Goal: Task Accomplishment & Management: Use online tool/utility

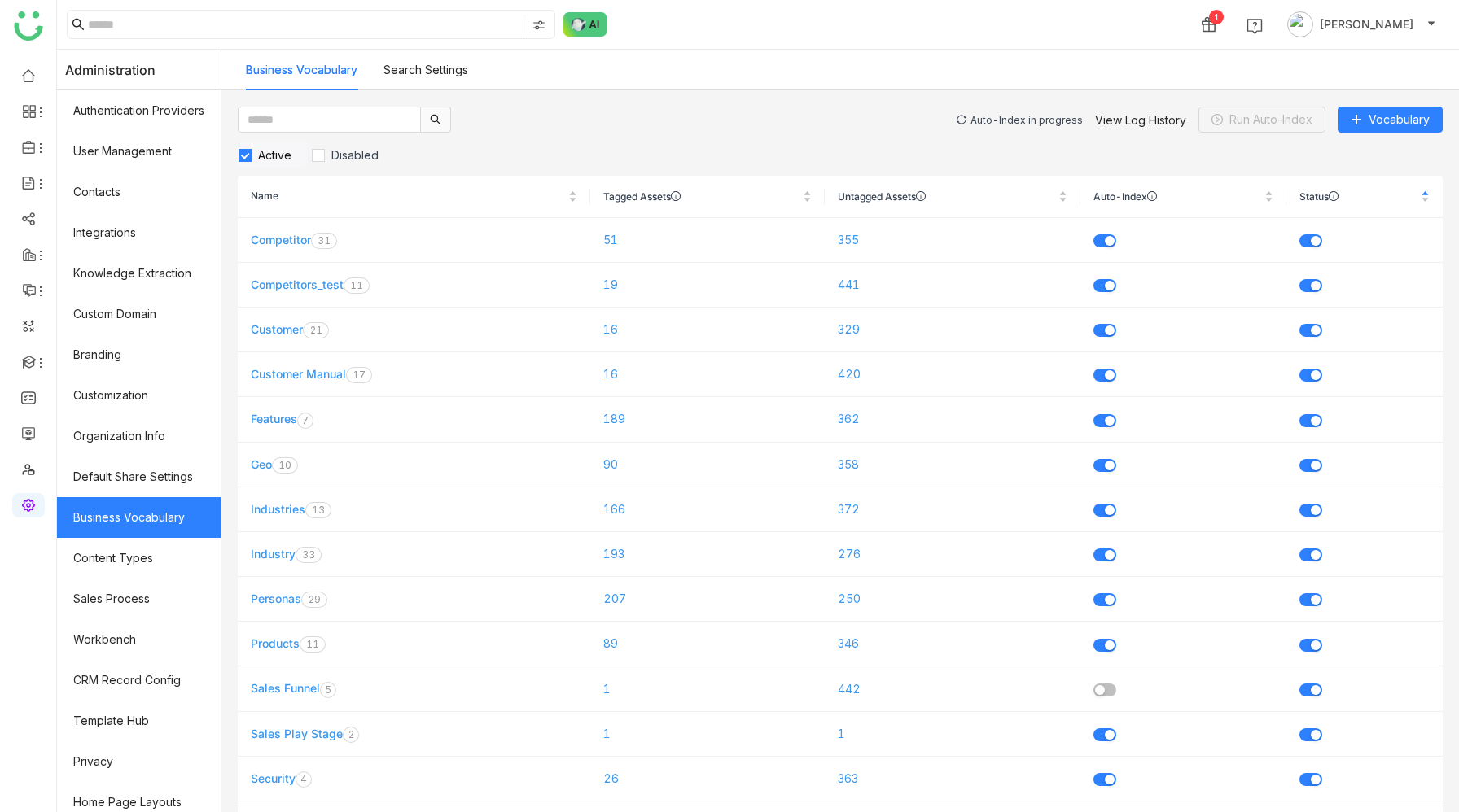
click at [1036, 118] on div "Auto-Index in progress" at bounding box center [1027, 119] width 113 height 13
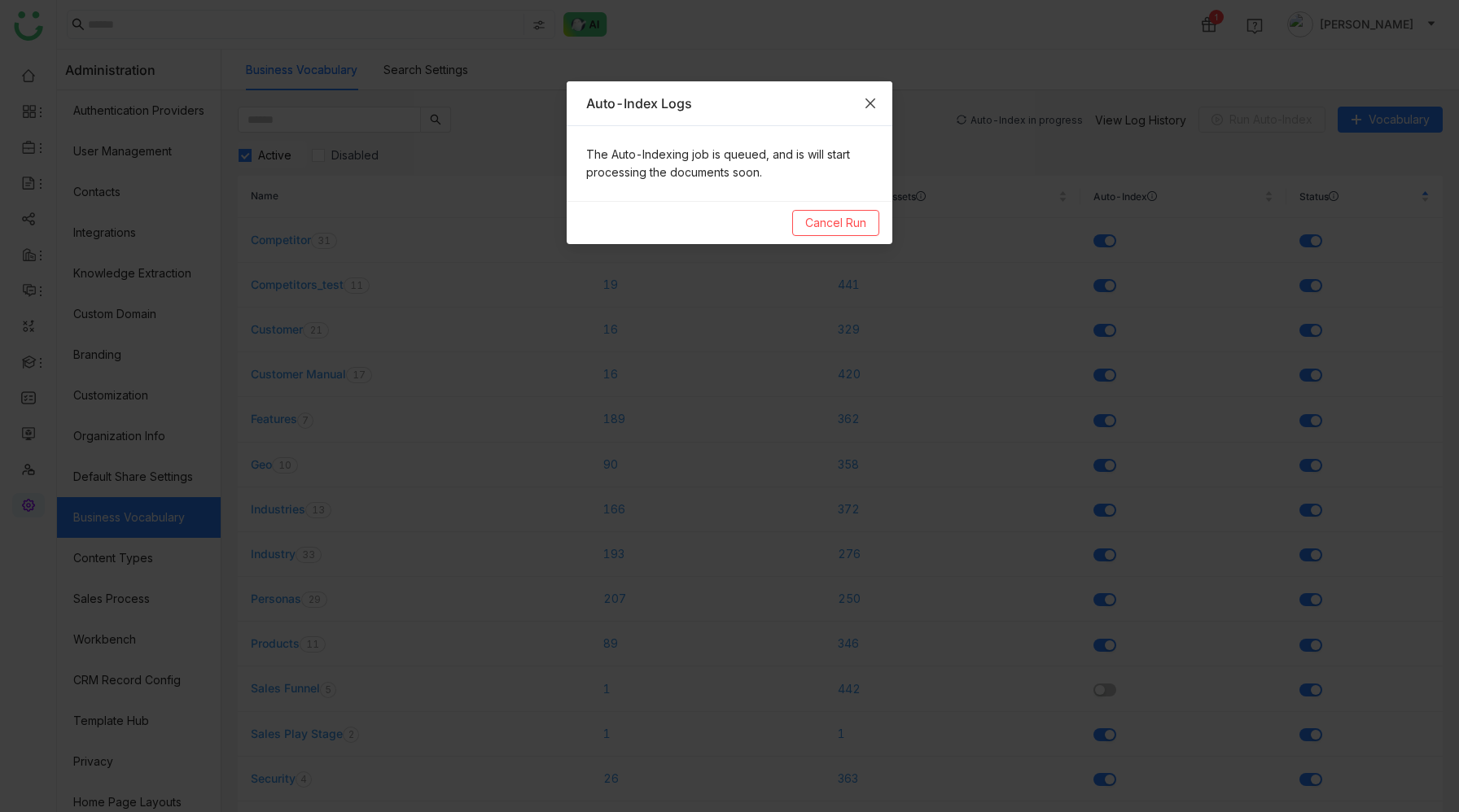
click at [869, 103] on icon "Close" at bounding box center [870, 103] width 10 height 10
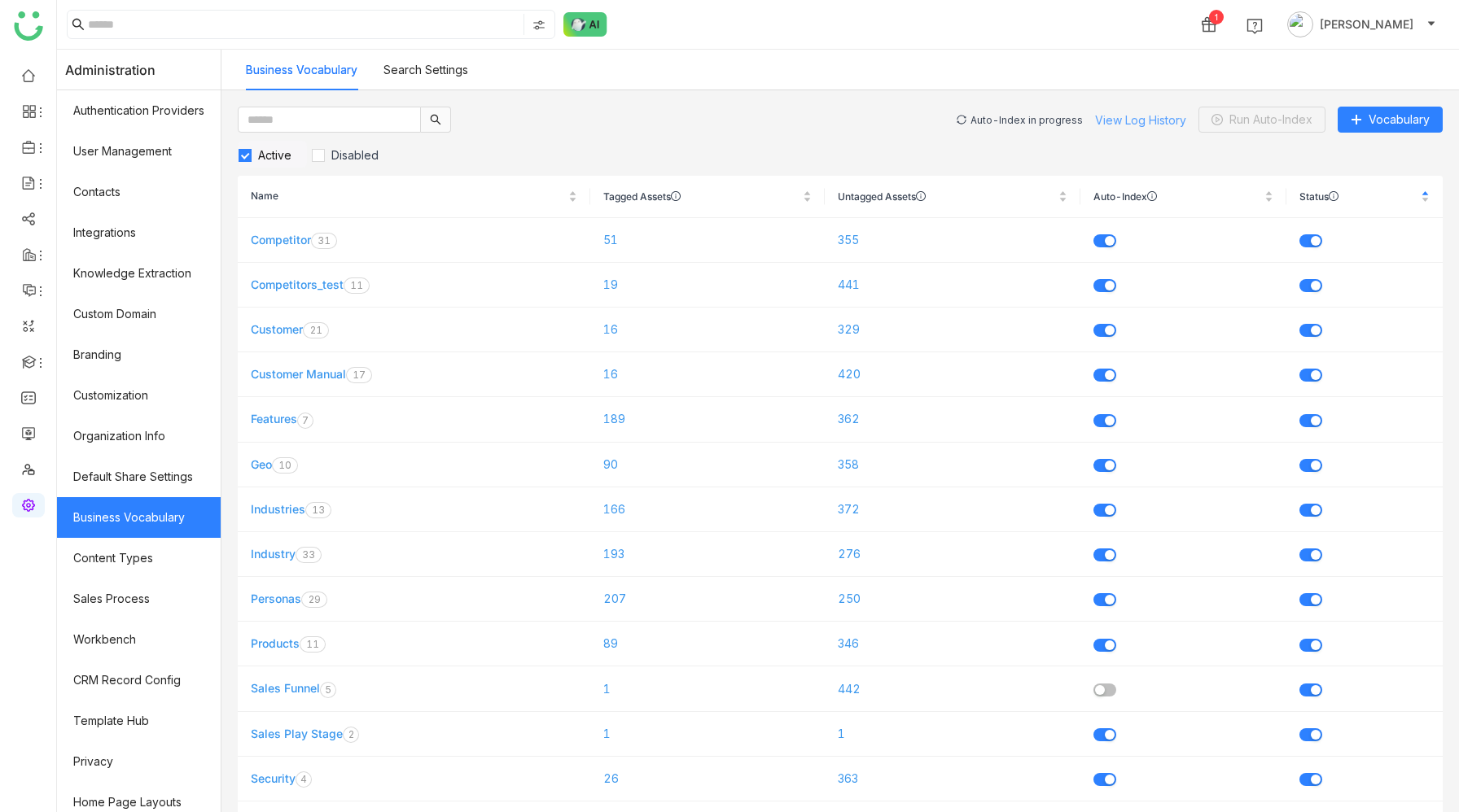
click at [1124, 118] on link "View Log History" at bounding box center [1140, 119] width 91 height 14
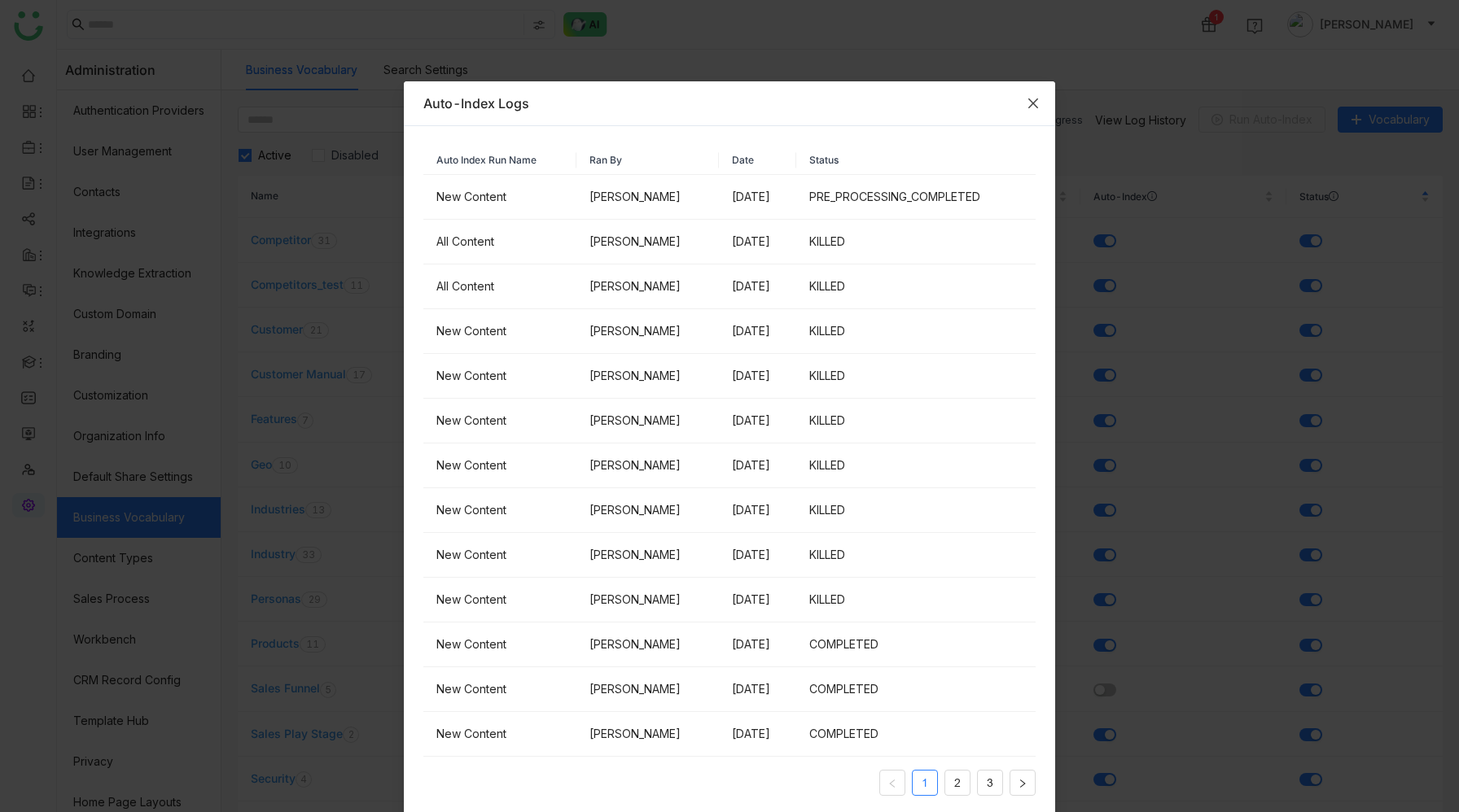
click at [1031, 100] on icon "Close" at bounding box center [1034, 103] width 10 height 10
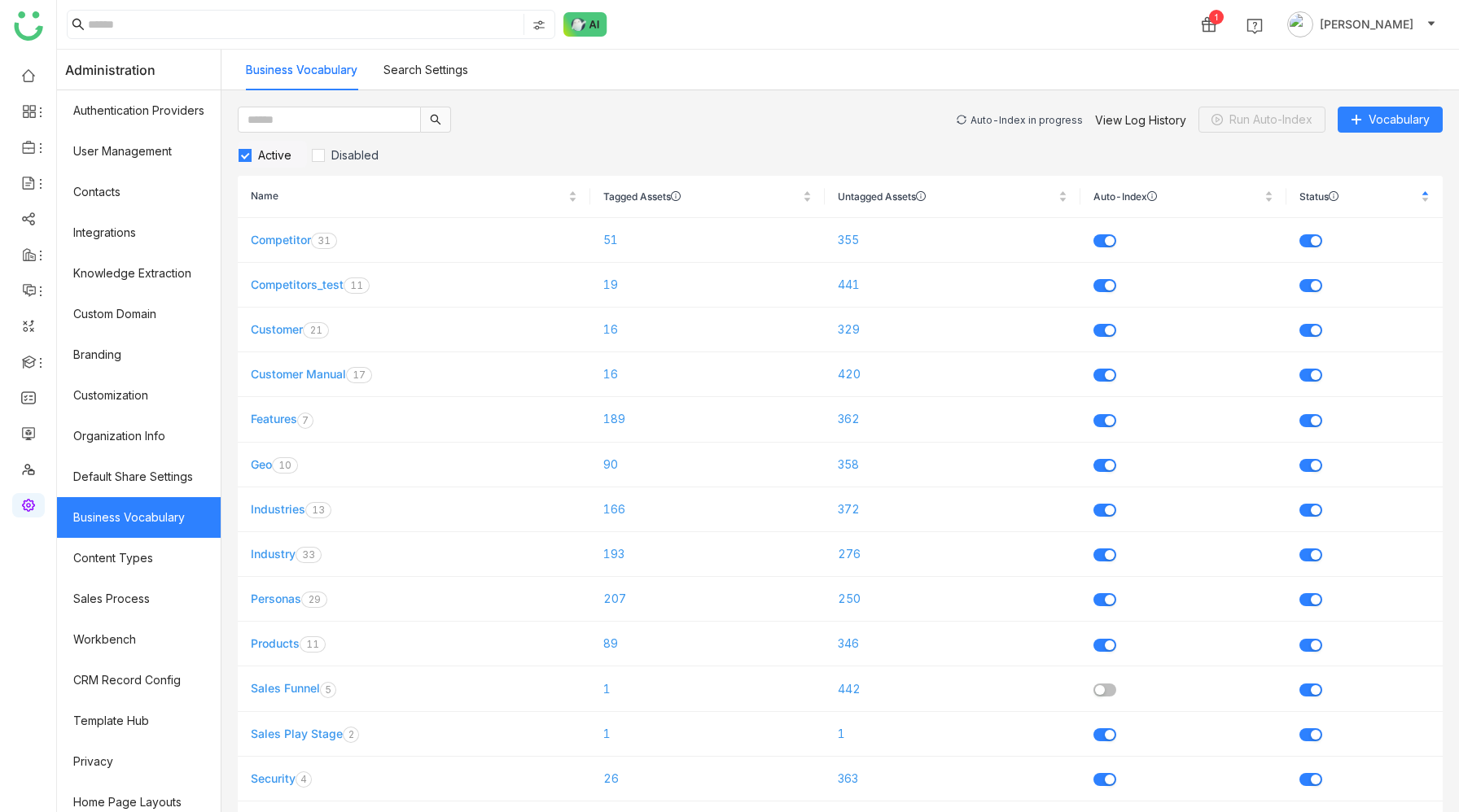
click at [1016, 122] on div "Auto-Index in progress" at bounding box center [1027, 119] width 113 height 13
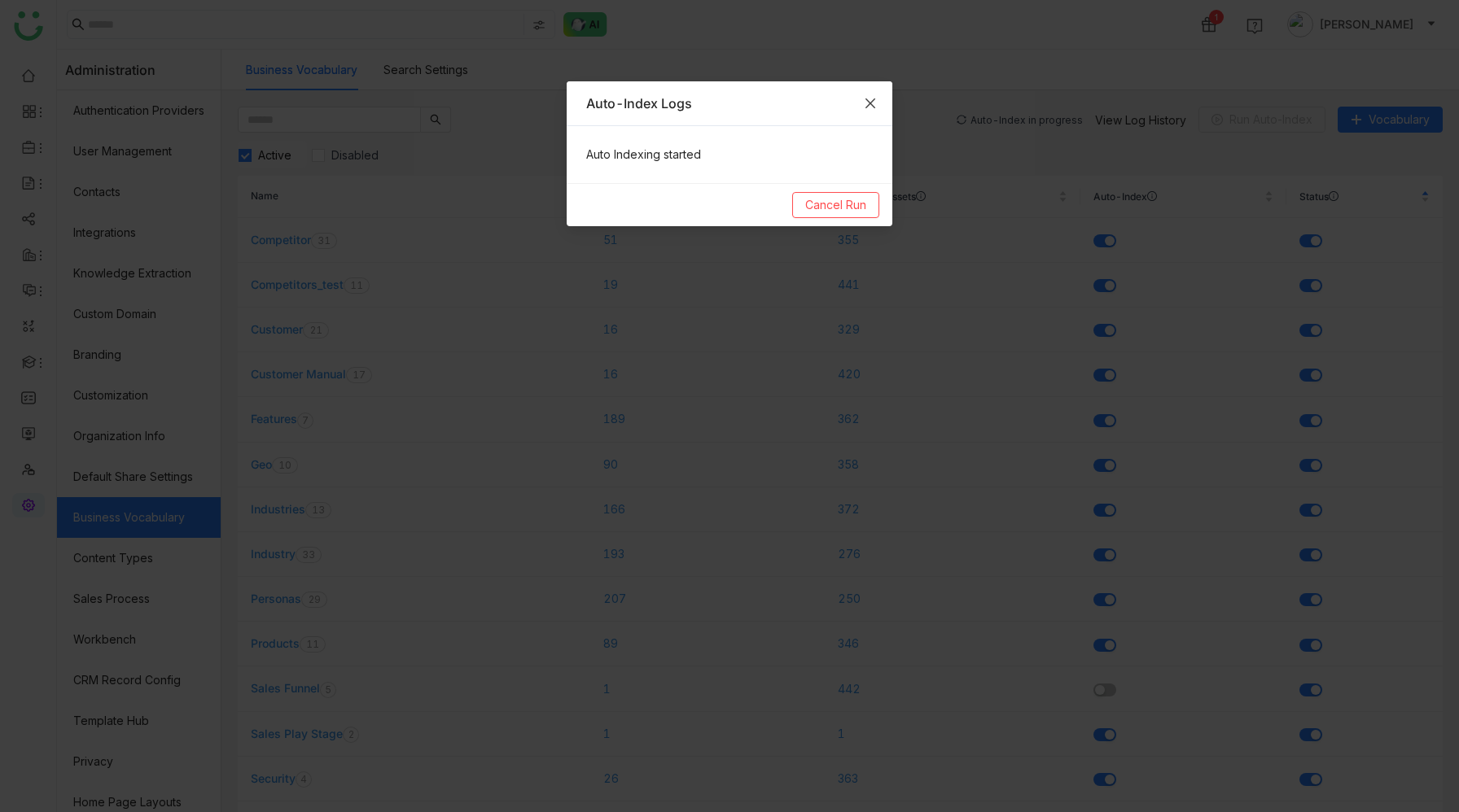
click at [872, 103] on icon "Close" at bounding box center [869, 103] width 13 height 13
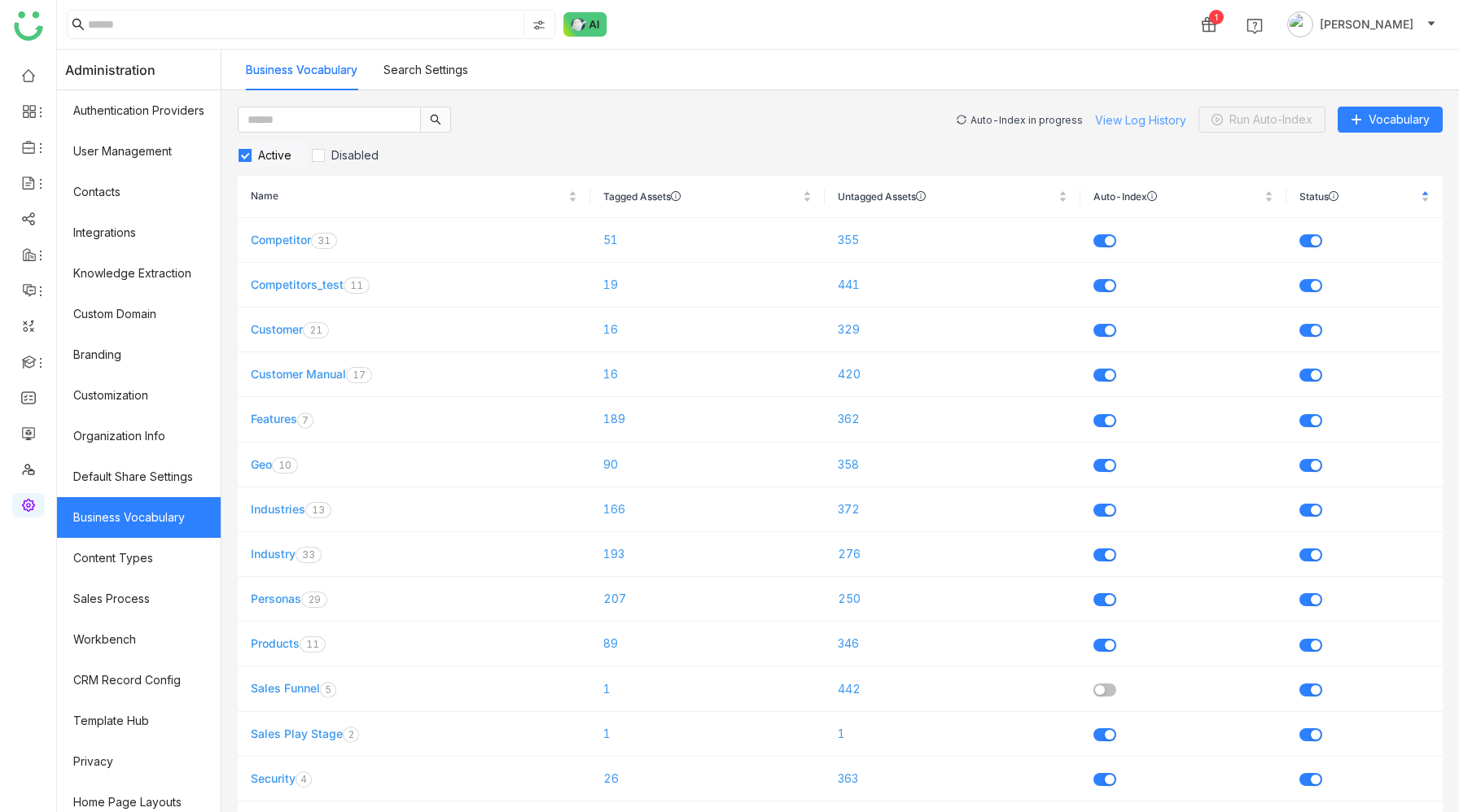
click at [1117, 118] on link "View Log History" at bounding box center [1140, 119] width 91 height 14
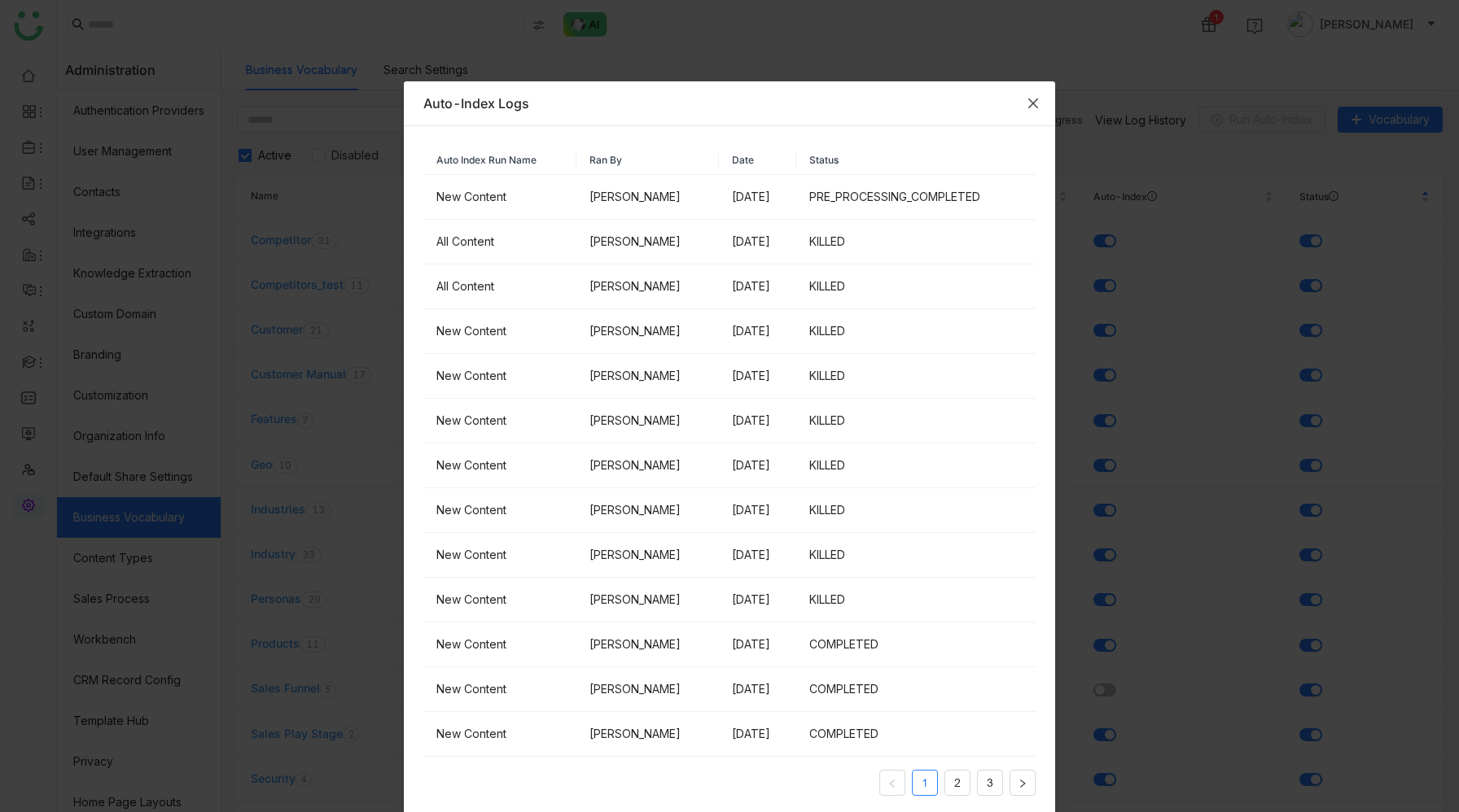
click at [1038, 102] on icon "Close" at bounding box center [1033, 103] width 13 height 13
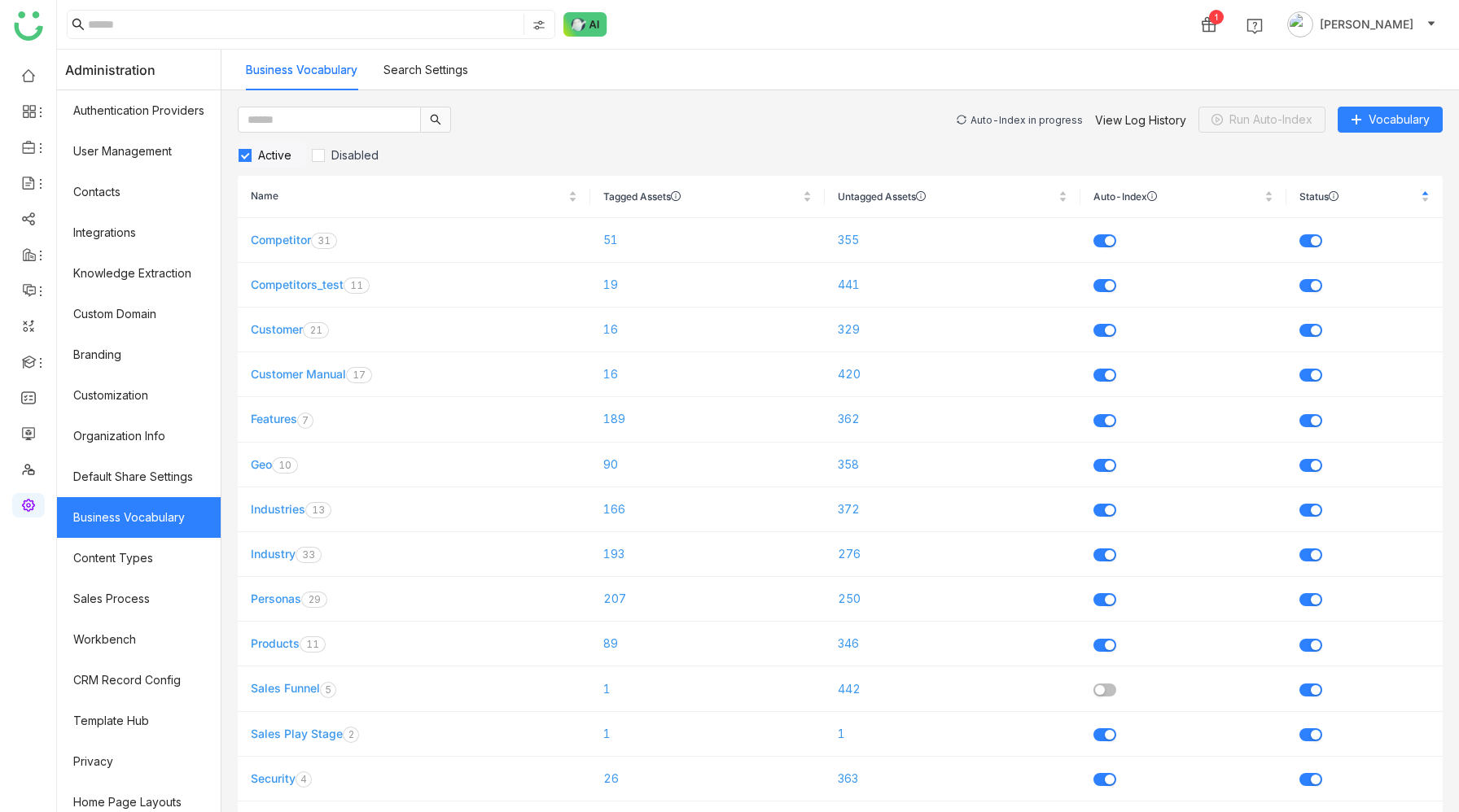
click at [1028, 115] on div "Auto-Index in progress" at bounding box center [1027, 119] width 113 height 13
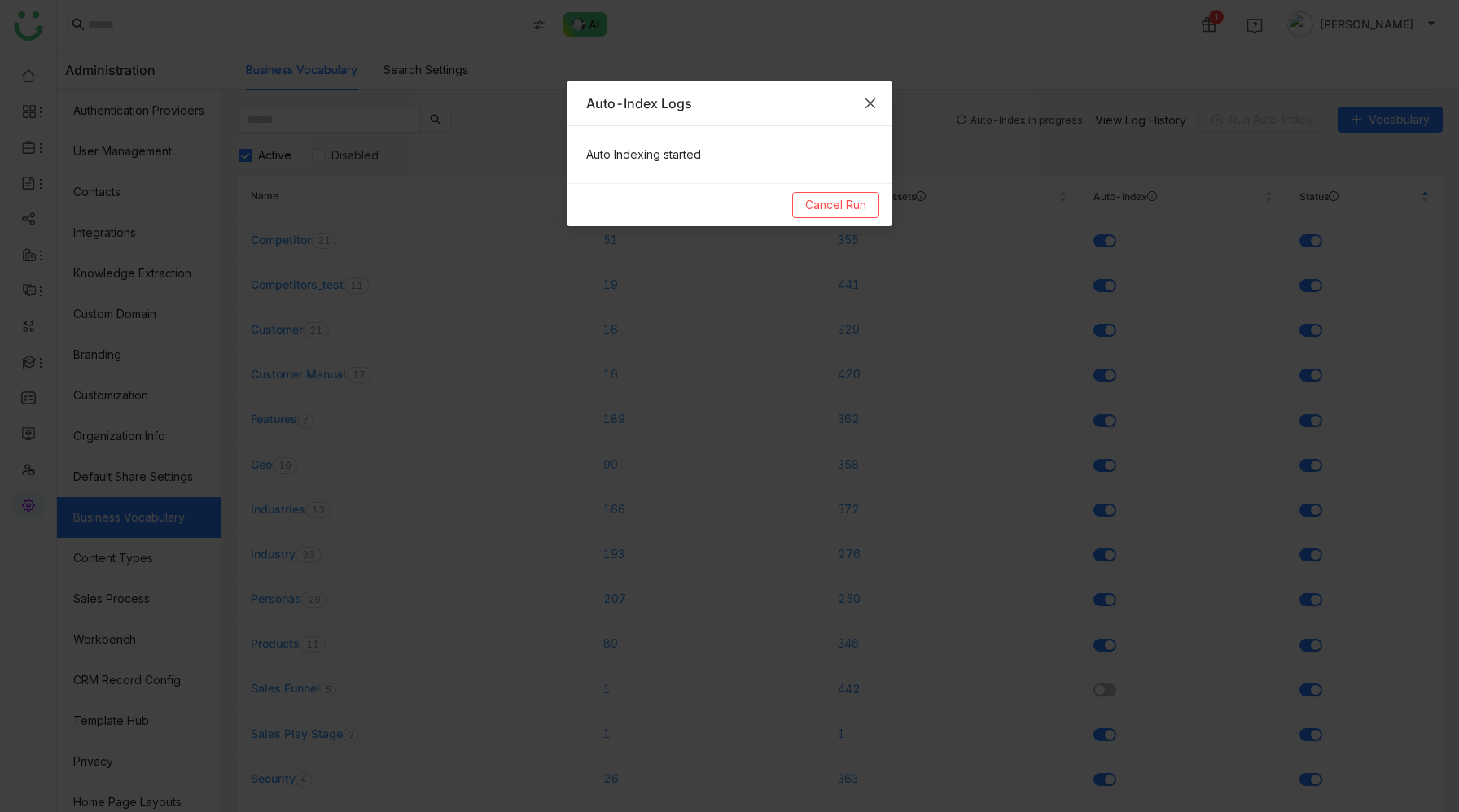
click at [872, 98] on icon "Close" at bounding box center [869, 103] width 13 height 13
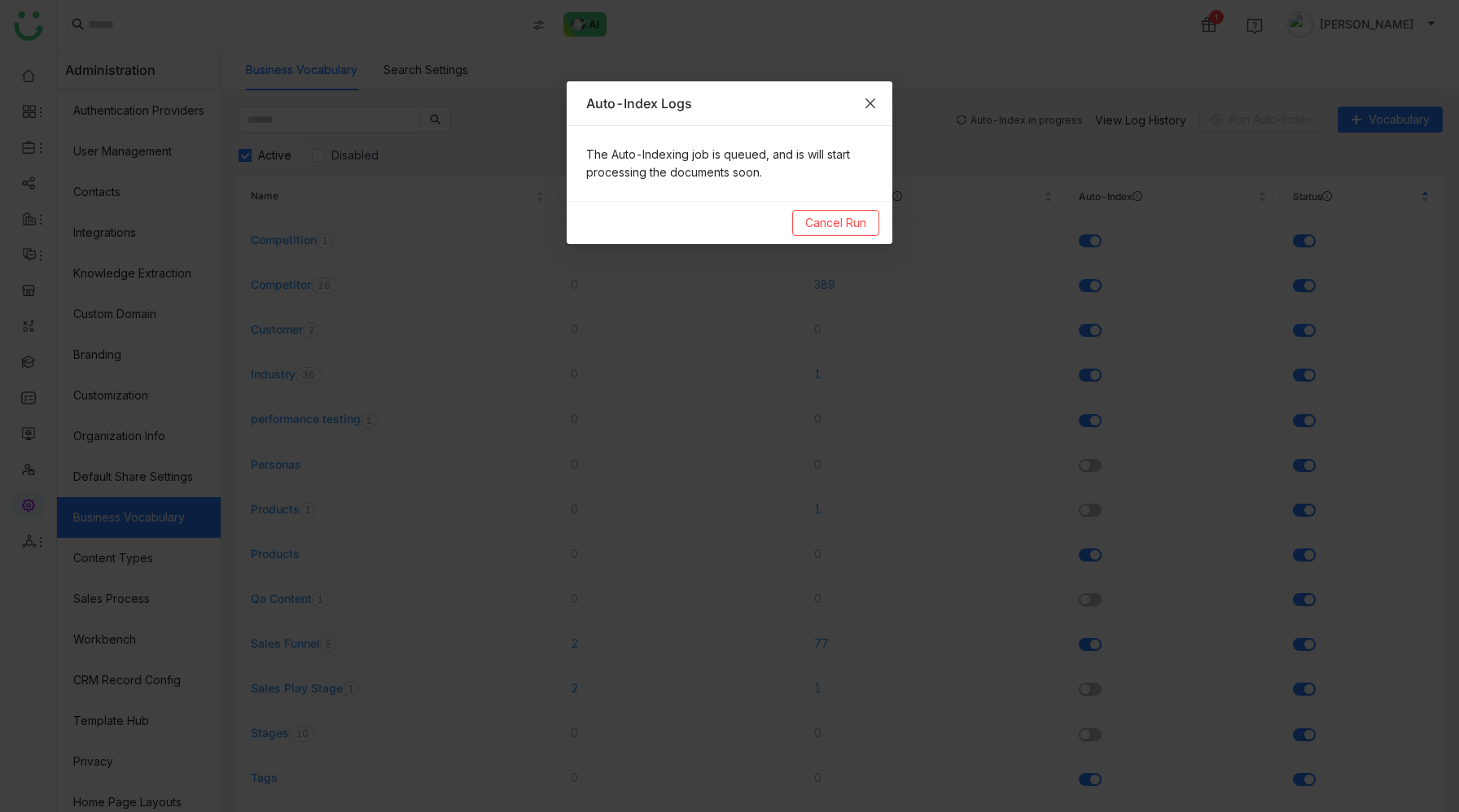
click at [872, 106] on icon "Close" at bounding box center [869, 103] width 13 height 13
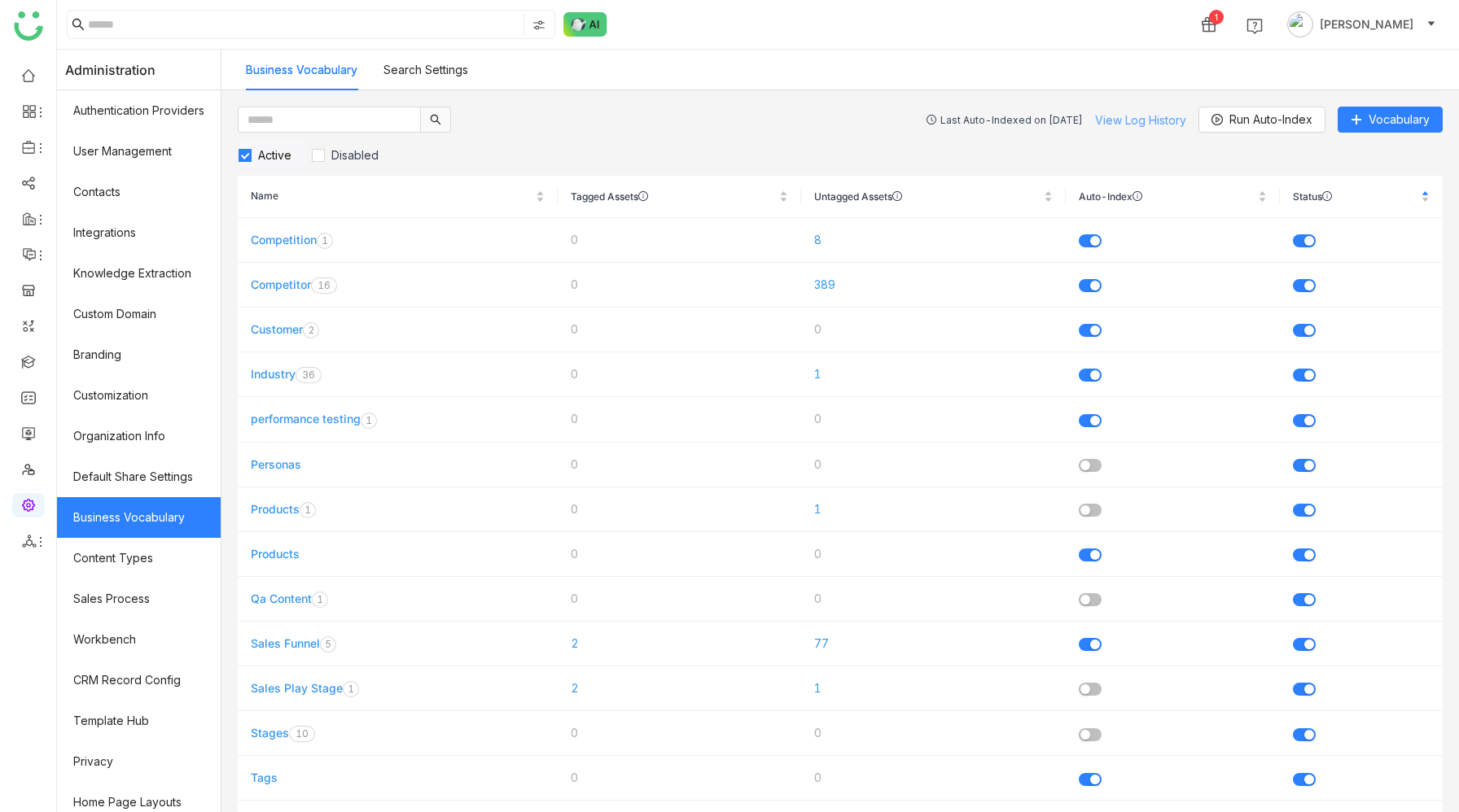
click at [1119, 117] on link "View Log History" at bounding box center [1140, 119] width 91 height 14
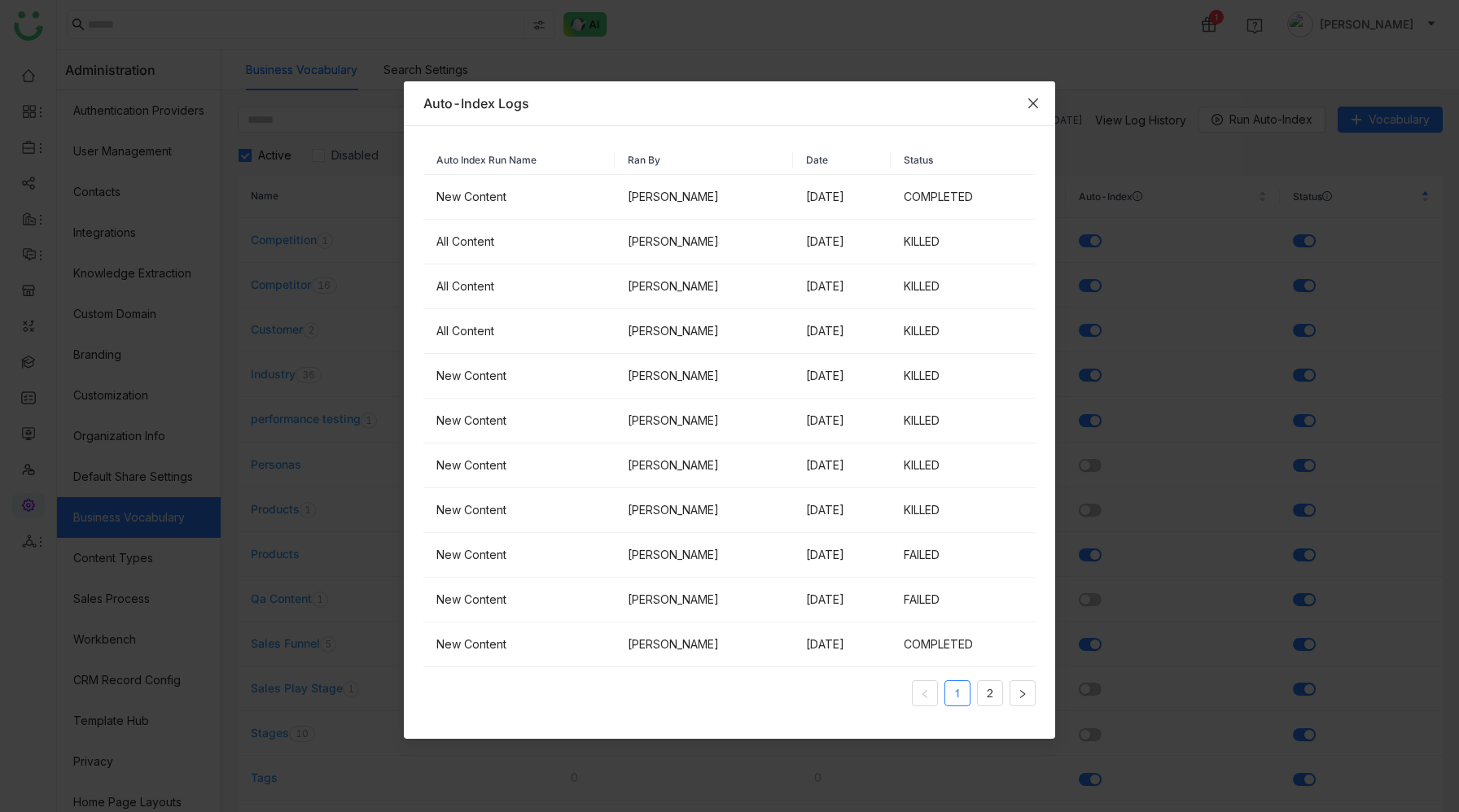
click at [1036, 103] on icon "Close" at bounding box center [1033, 103] width 13 height 13
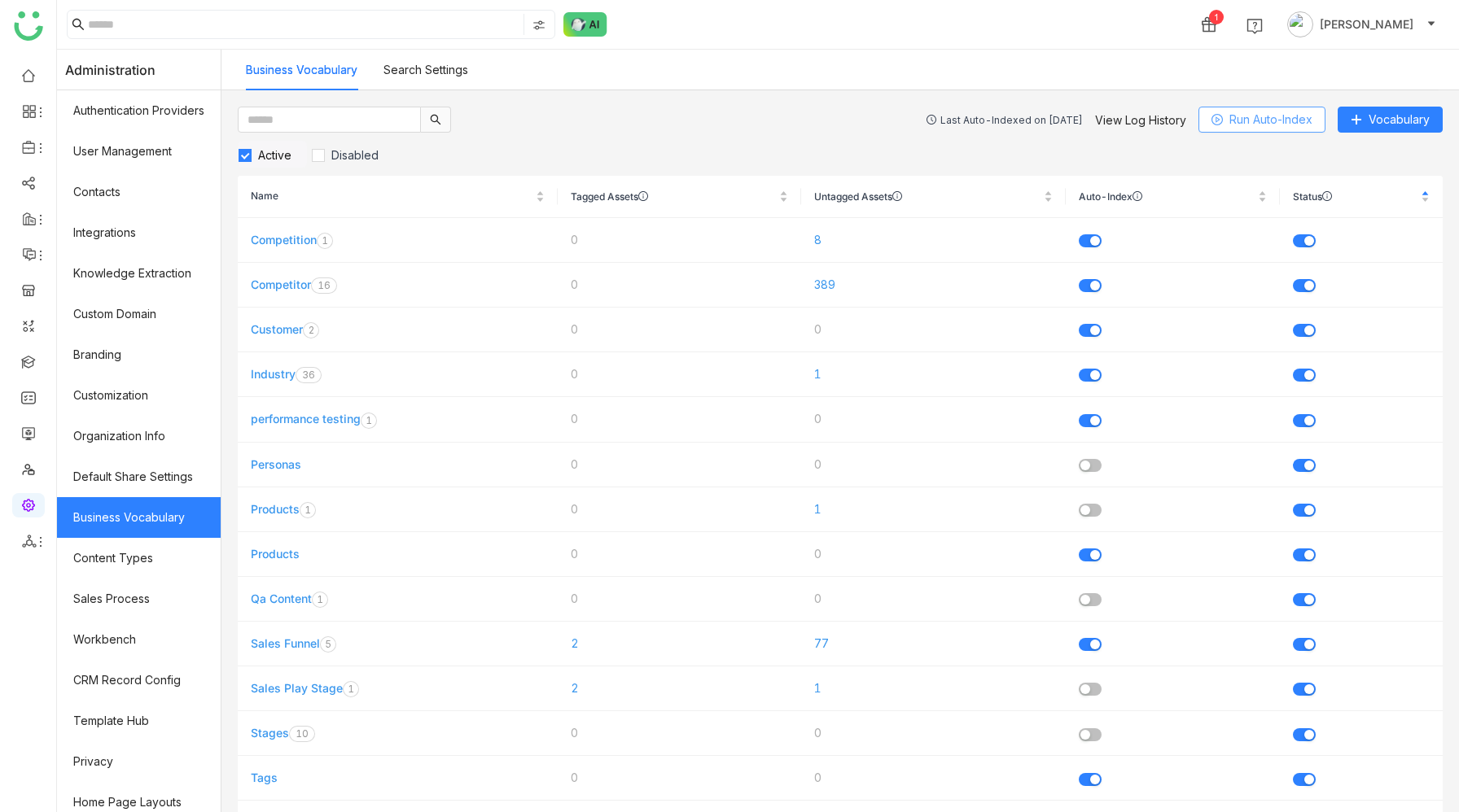
click at [1265, 112] on span "Run Auto-Index" at bounding box center [1271, 119] width 83 height 17
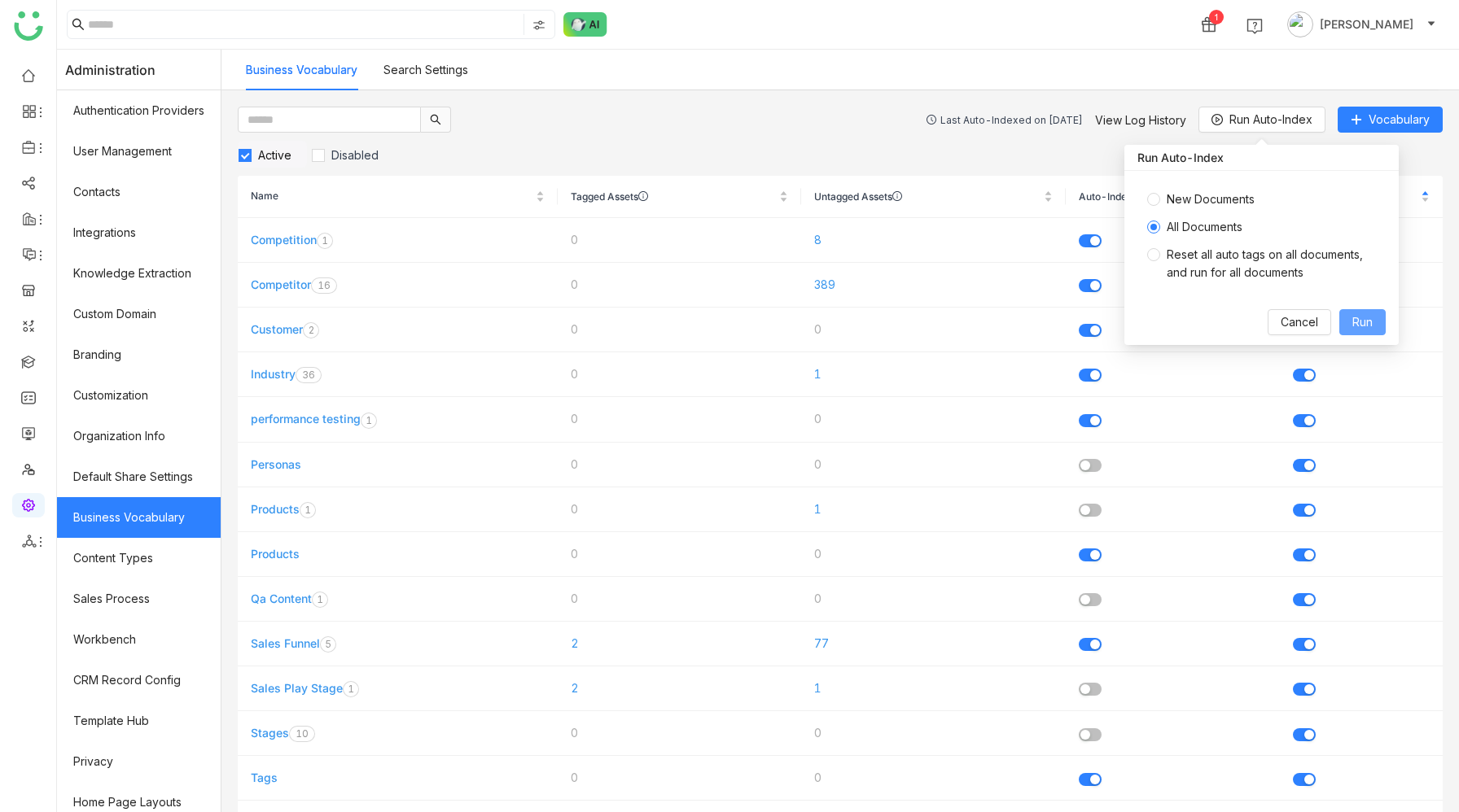
click at [1360, 324] on span "Run" at bounding box center [1362, 322] width 20 height 17
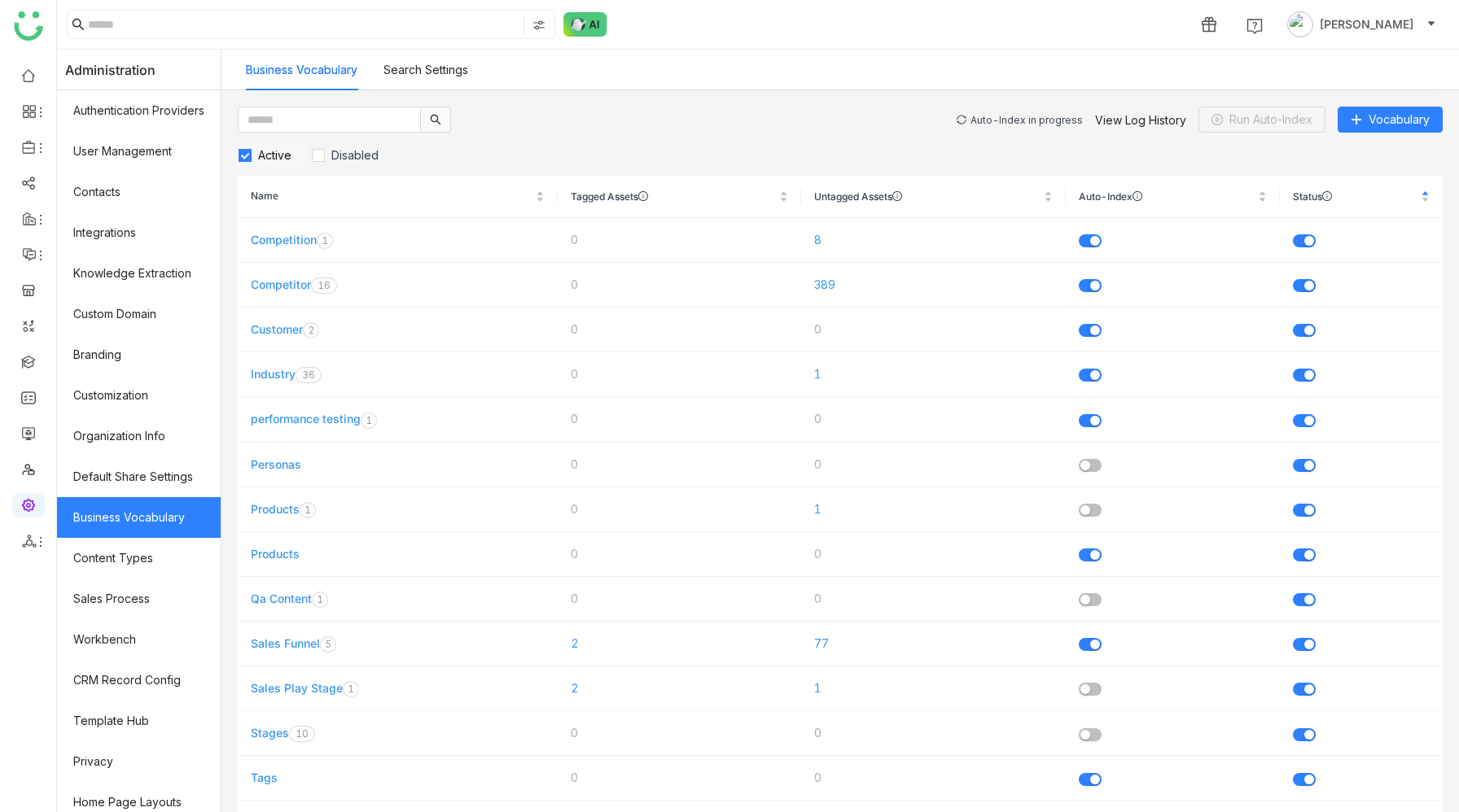
click at [1026, 119] on div "Auto-Index in progress" at bounding box center [1027, 119] width 113 height 13
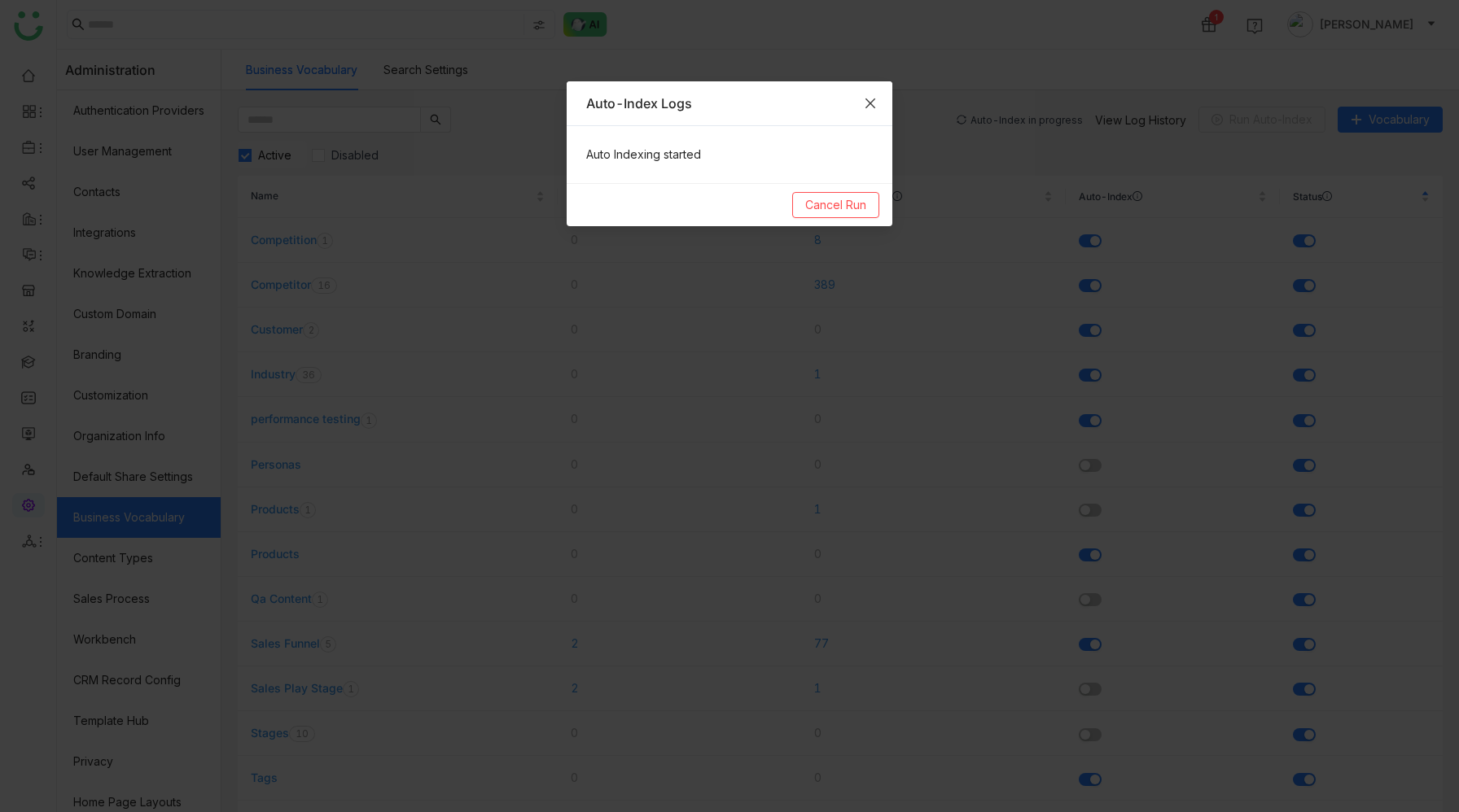
click at [872, 101] on icon "Close" at bounding box center [869, 103] width 13 height 13
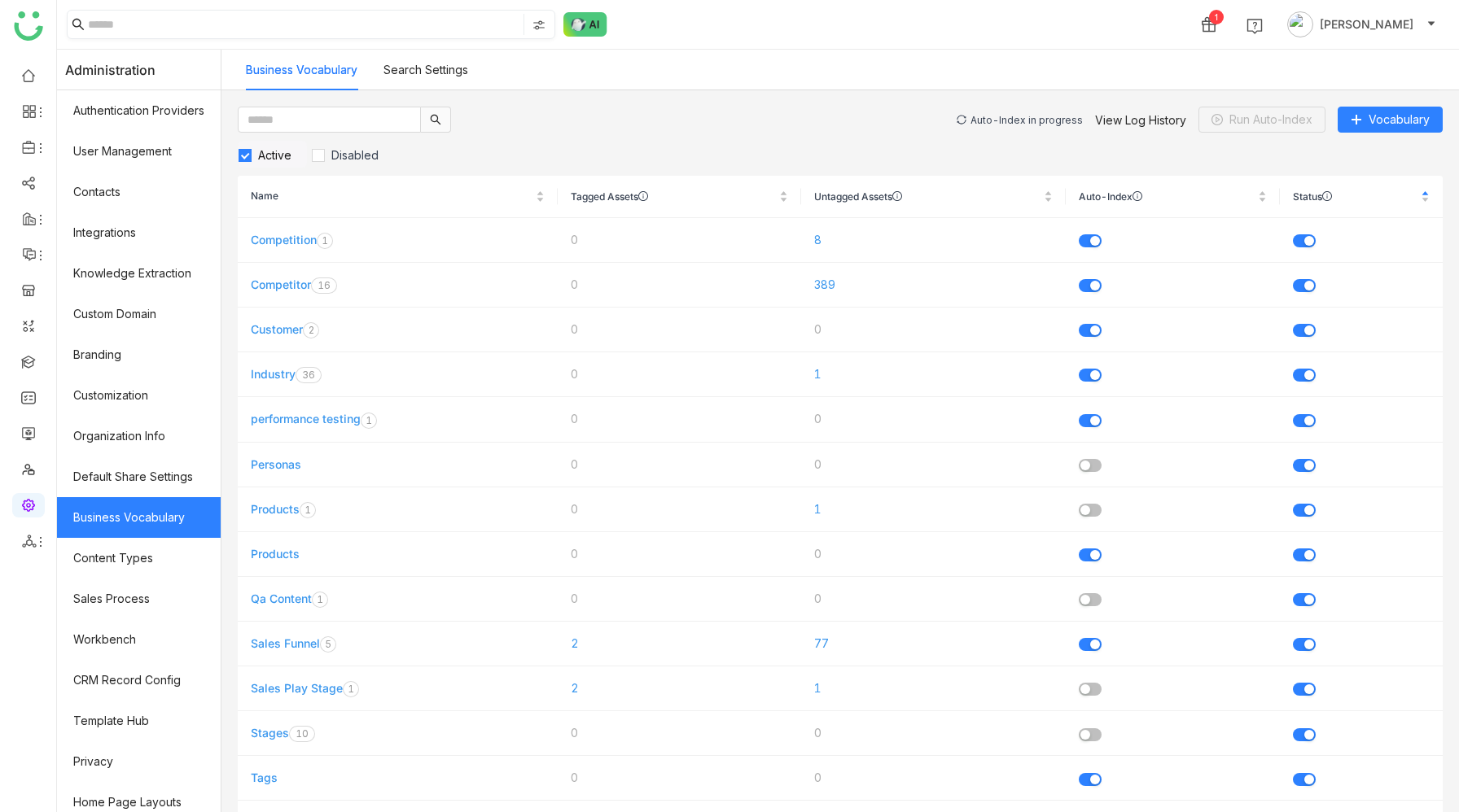
click at [254, 28] on input at bounding box center [304, 24] width 432 height 21
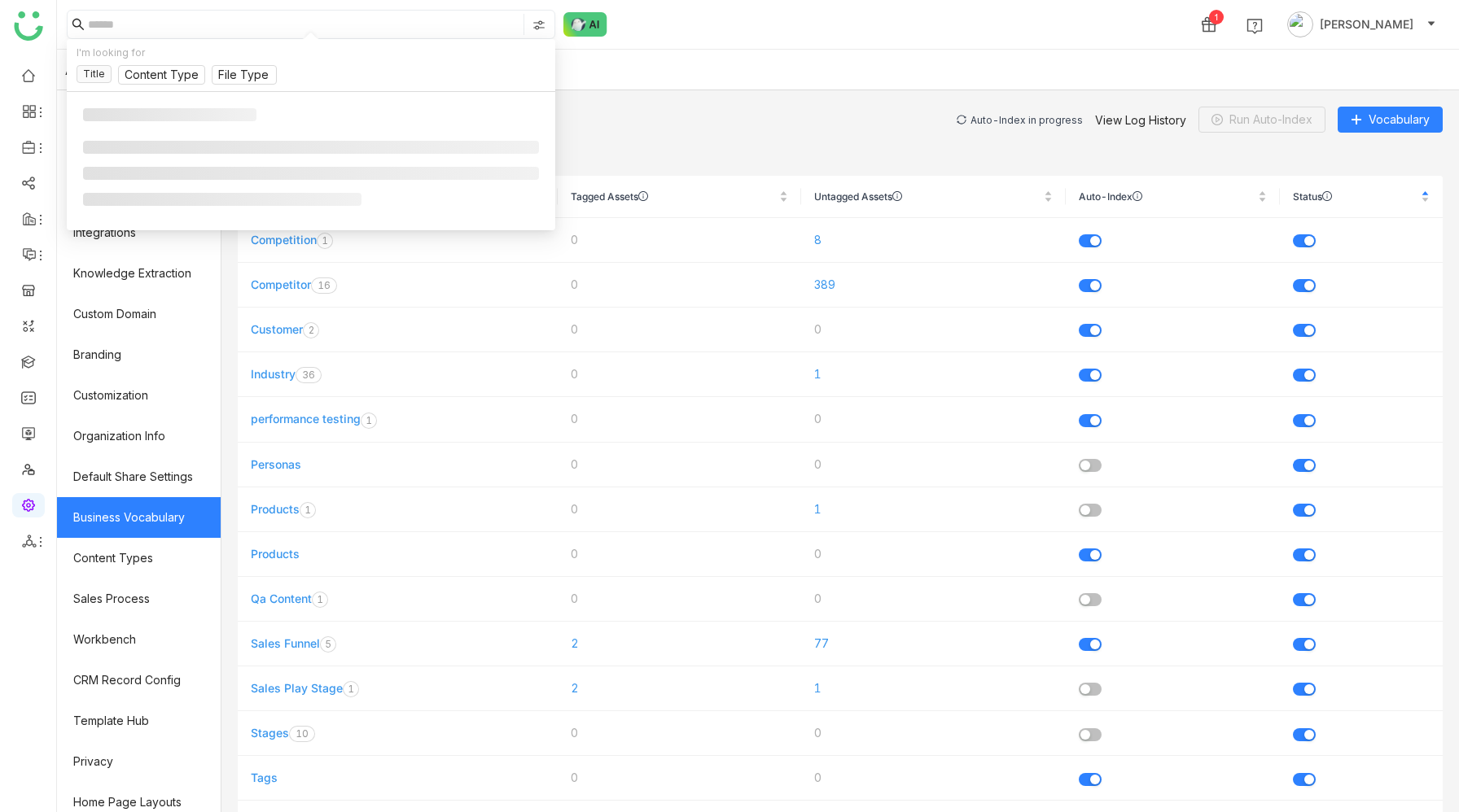
paste input "**********"
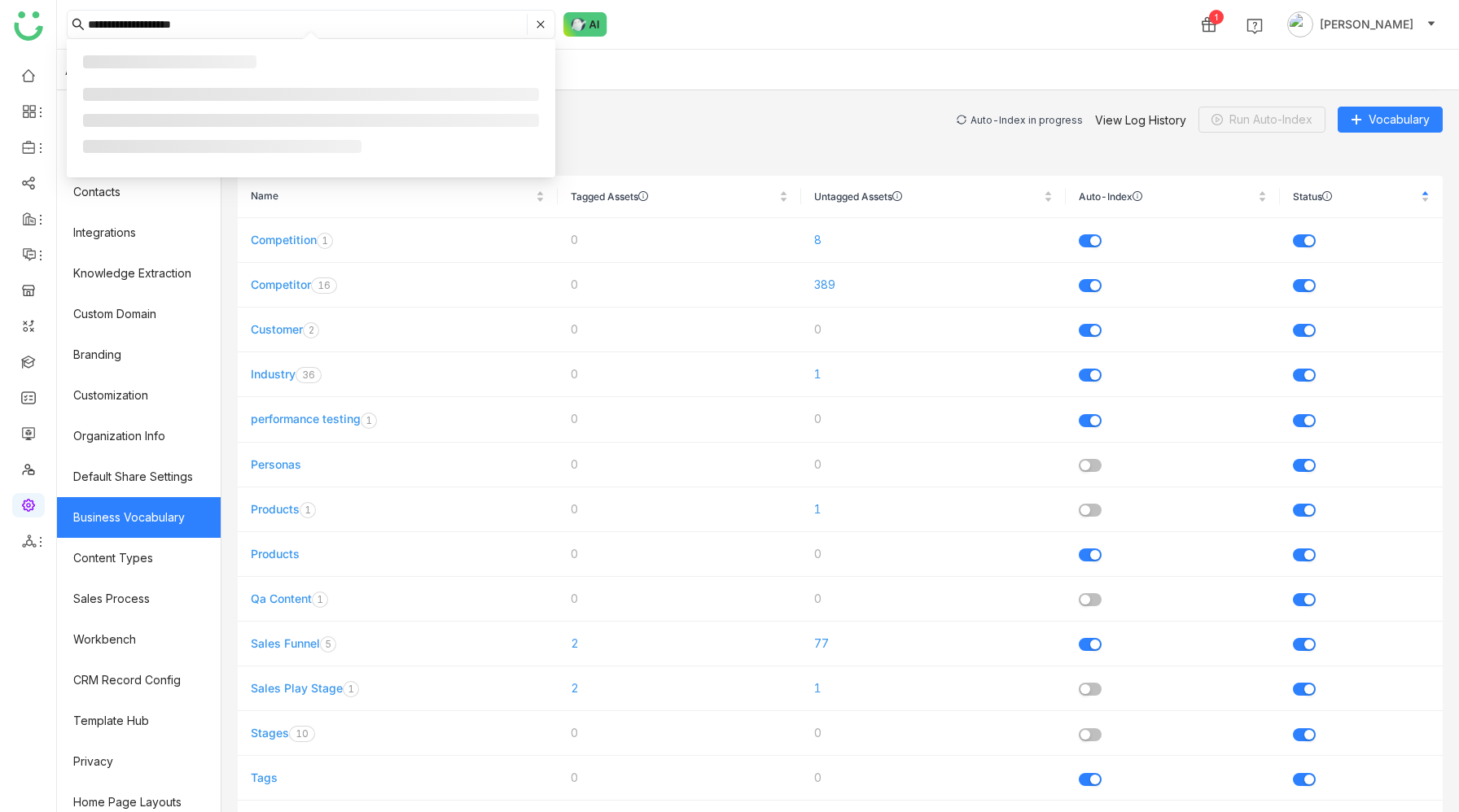
type input "**********"
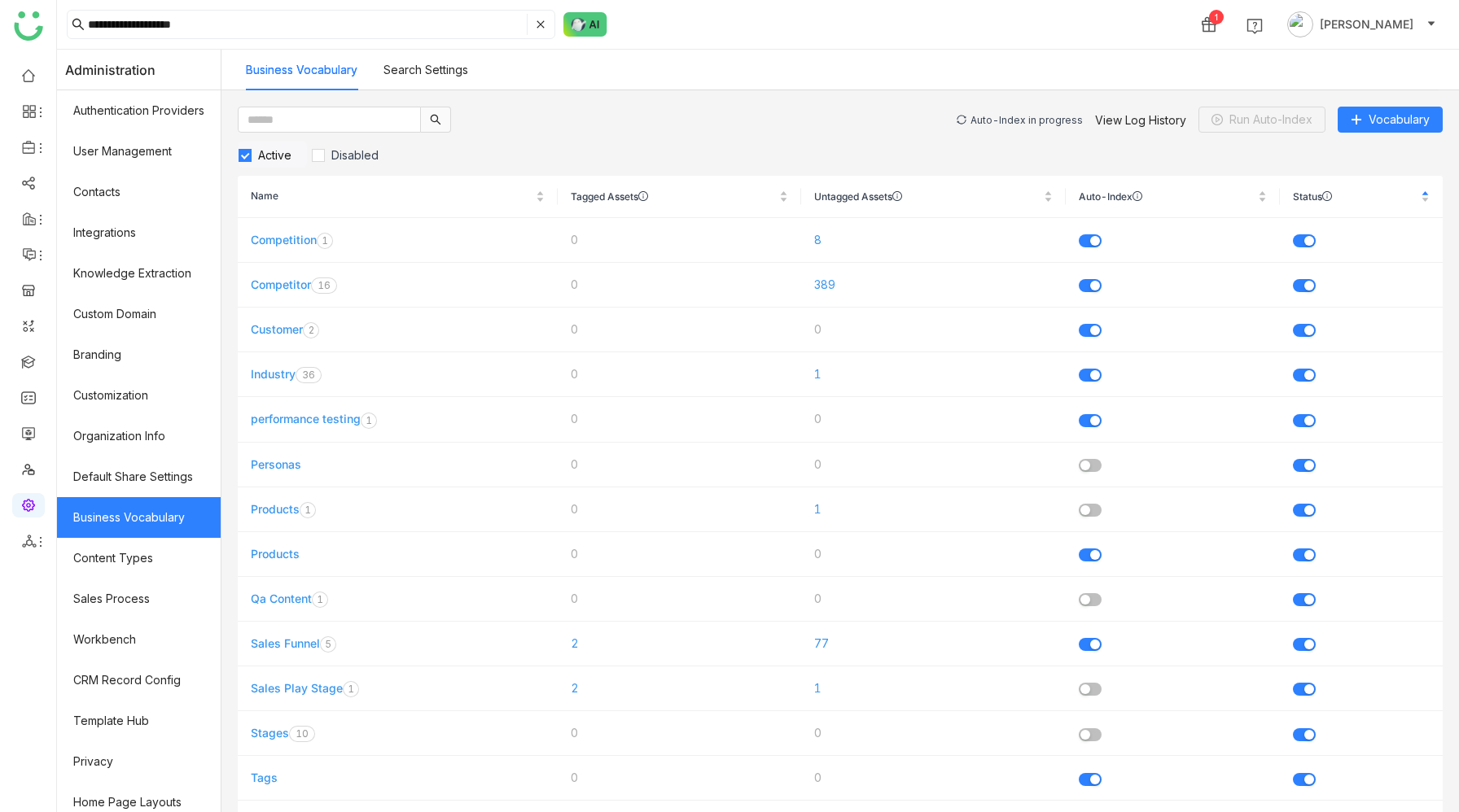
click at [1048, 118] on div "Auto-Index in progress" at bounding box center [1027, 119] width 113 height 13
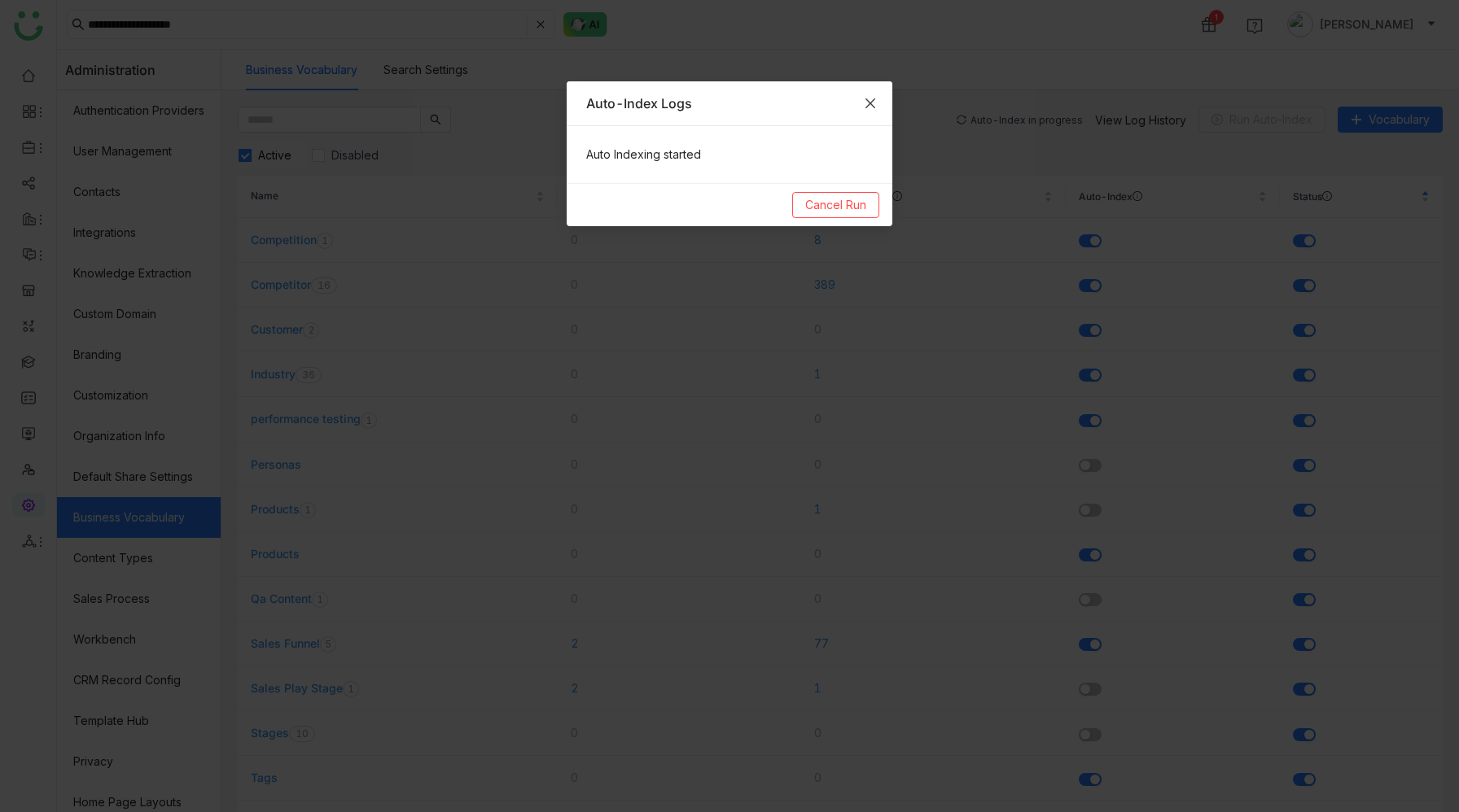
click at [866, 101] on icon "Close" at bounding box center [869, 103] width 13 height 13
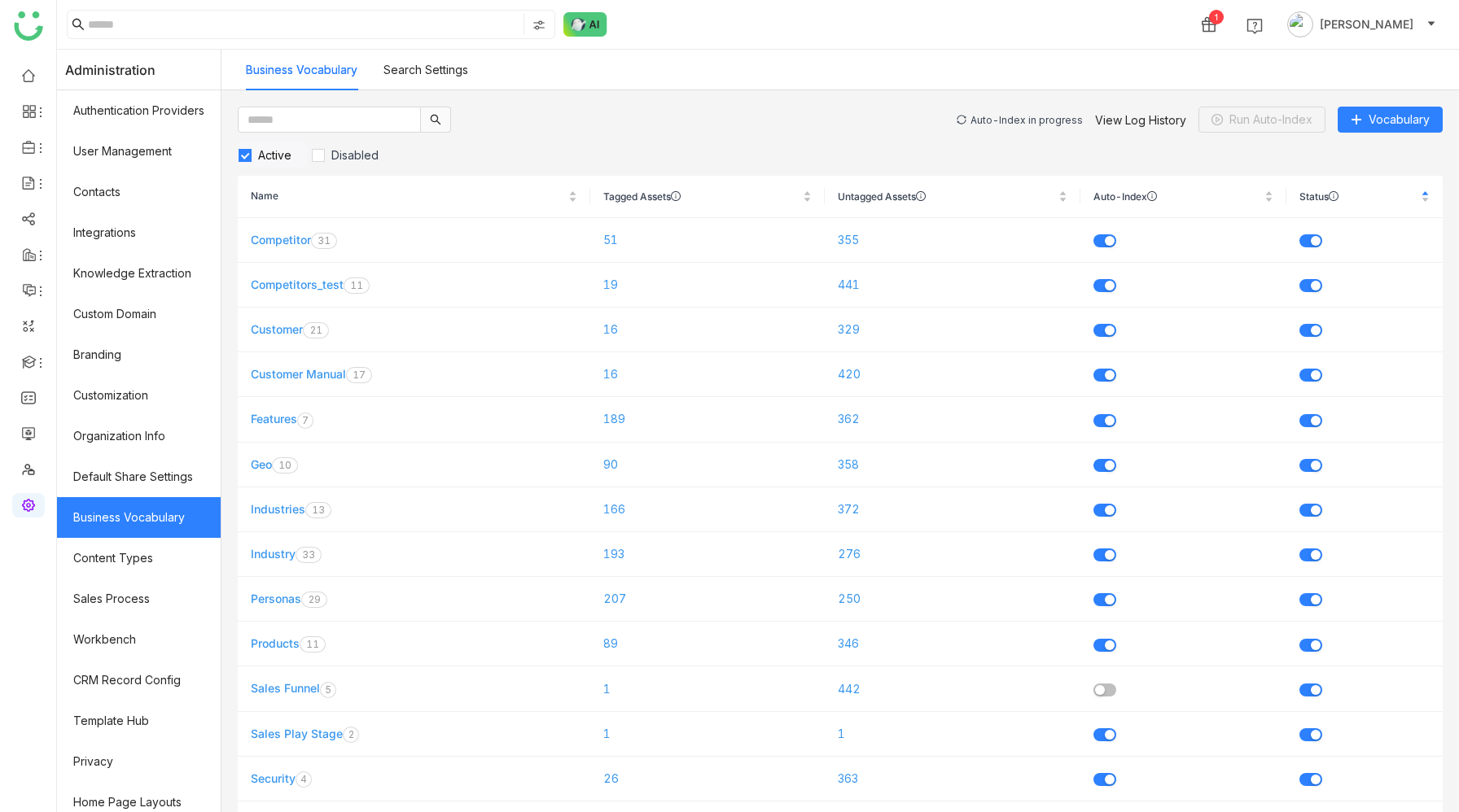
click at [1016, 118] on div "Auto-Index in progress" at bounding box center [1027, 119] width 113 height 13
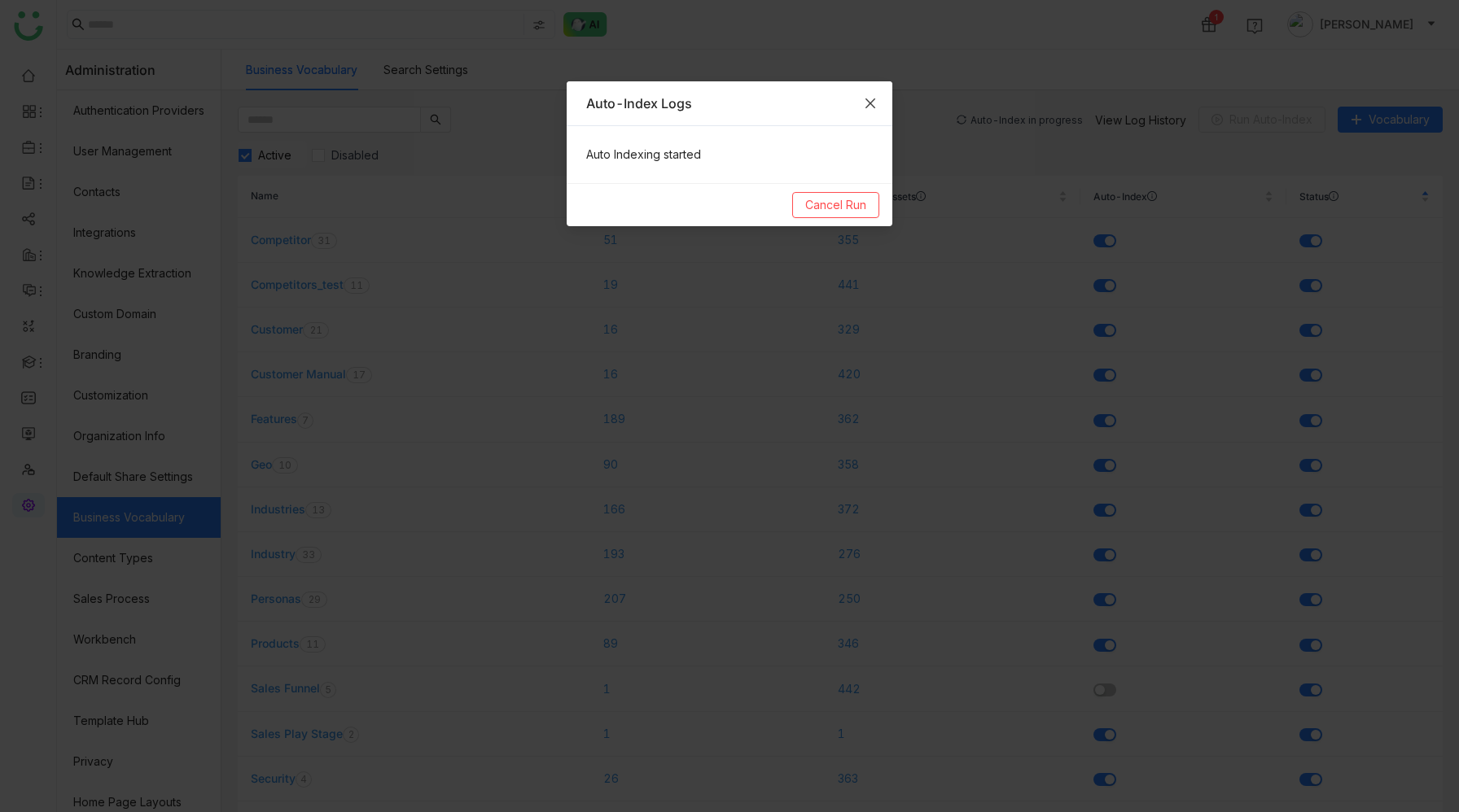
click at [875, 101] on icon "Close" at bounding box center [869, 103] width 13 height 13
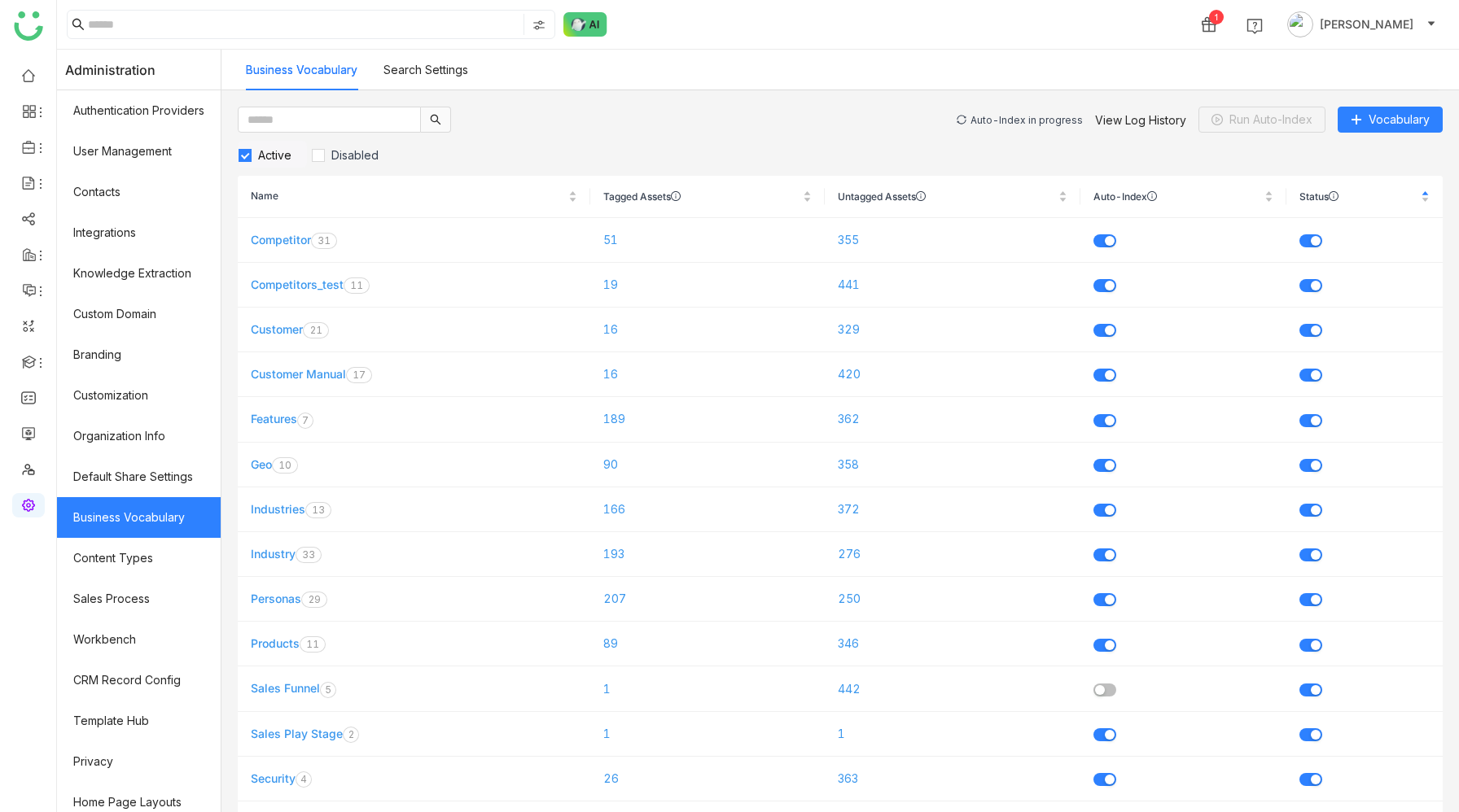
click at [1040, 117] on div "Auto-Index in progress" at bounding box center [1027, 119] width 113 height 13
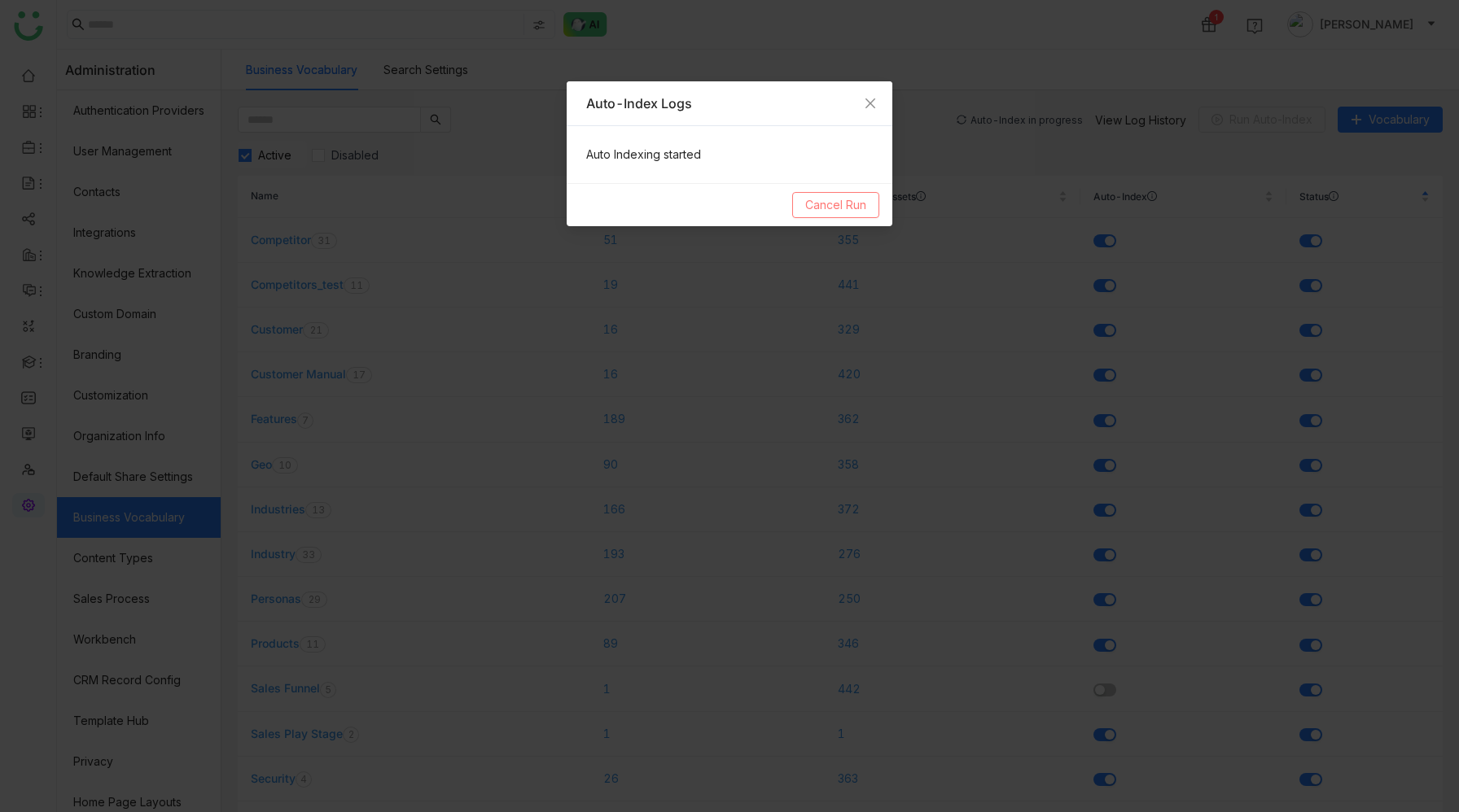
click at [842, 207] on span "Cancel Run" at bounding box center [835, 205] width 61 height 17
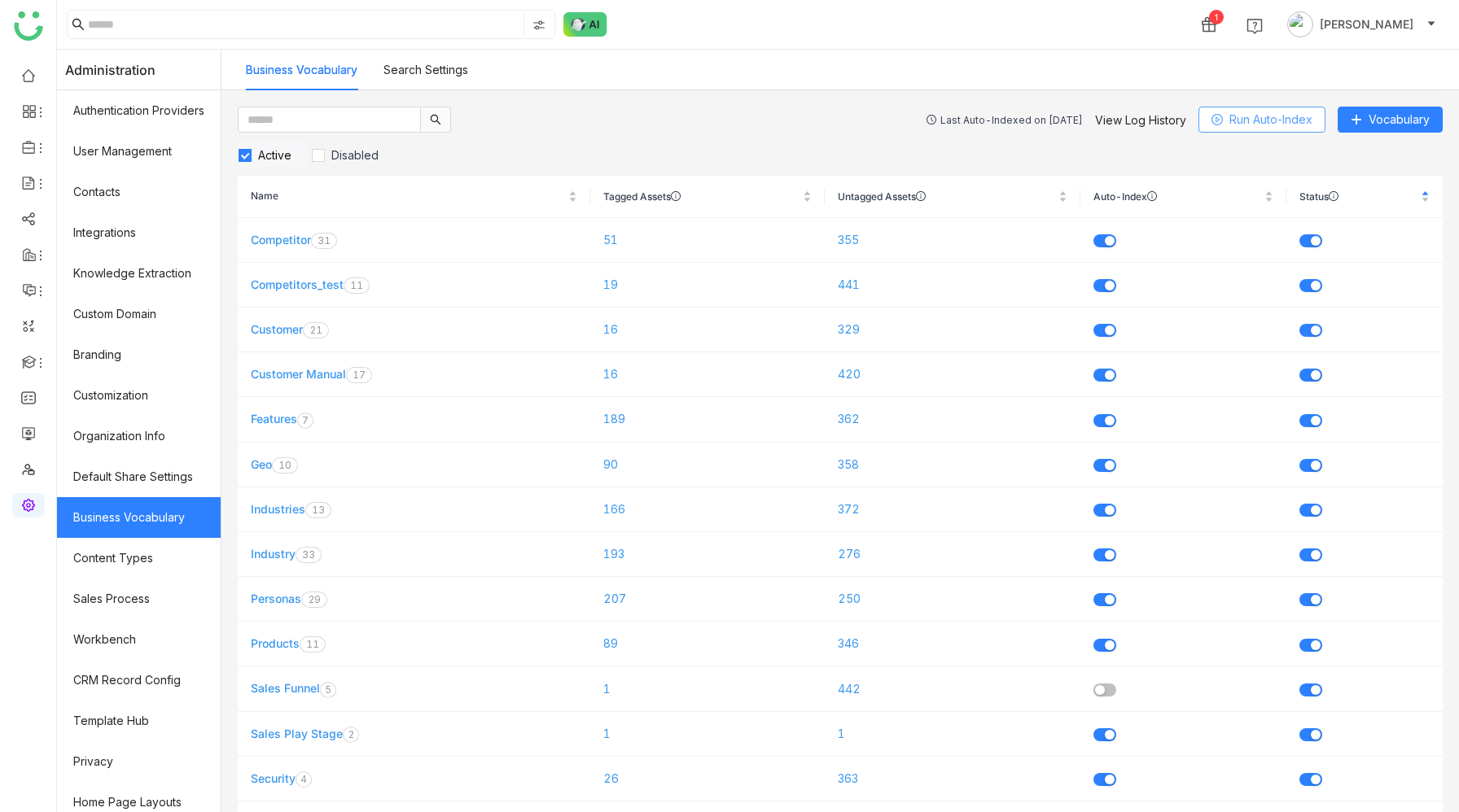
click at [1224, 120] on button "Run Auto-Index" at bounding box center [1262, 119] width 127 height 26
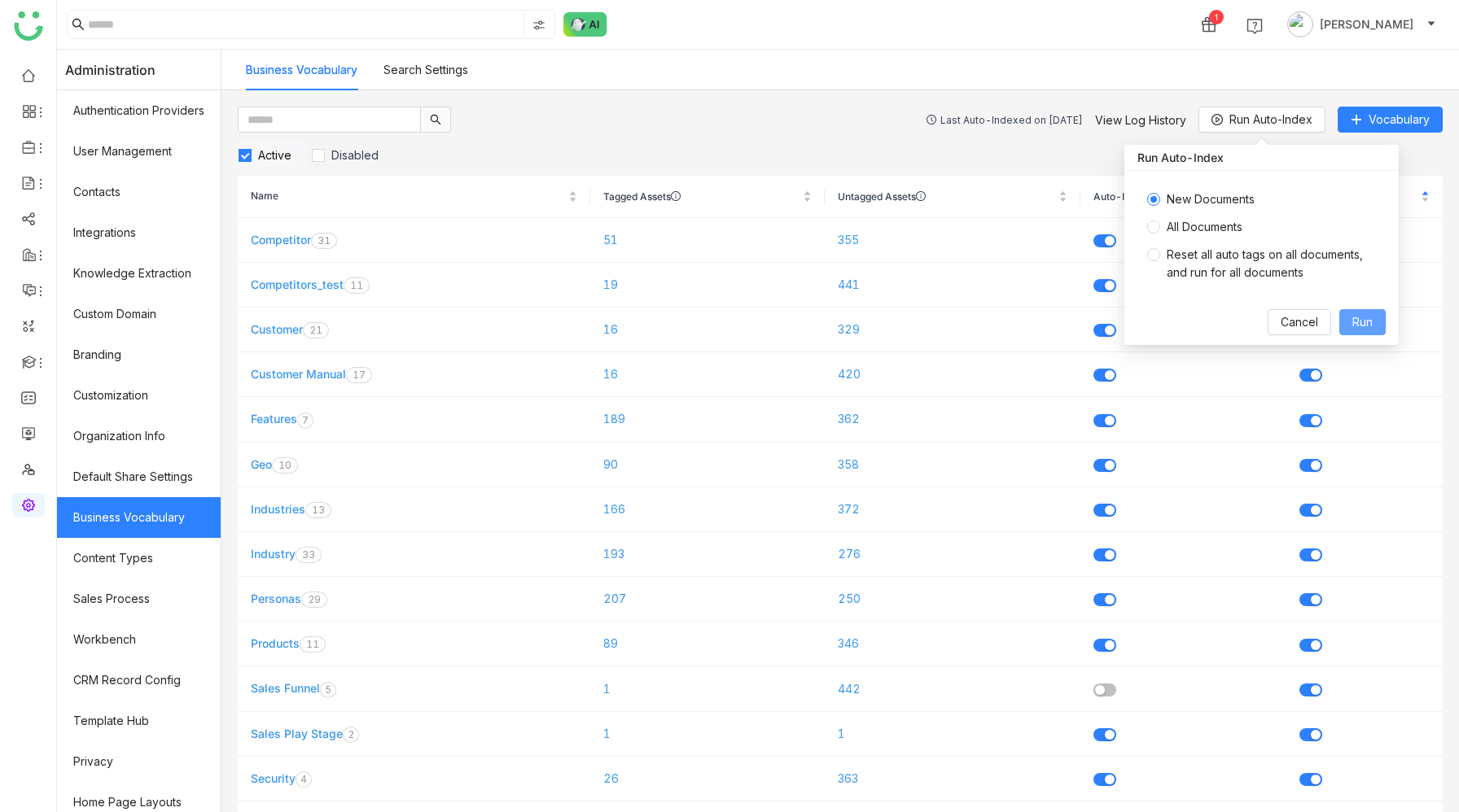
click at [1355, 318] on span "Run" at bounding box center [1362, 322] width 20 height 17
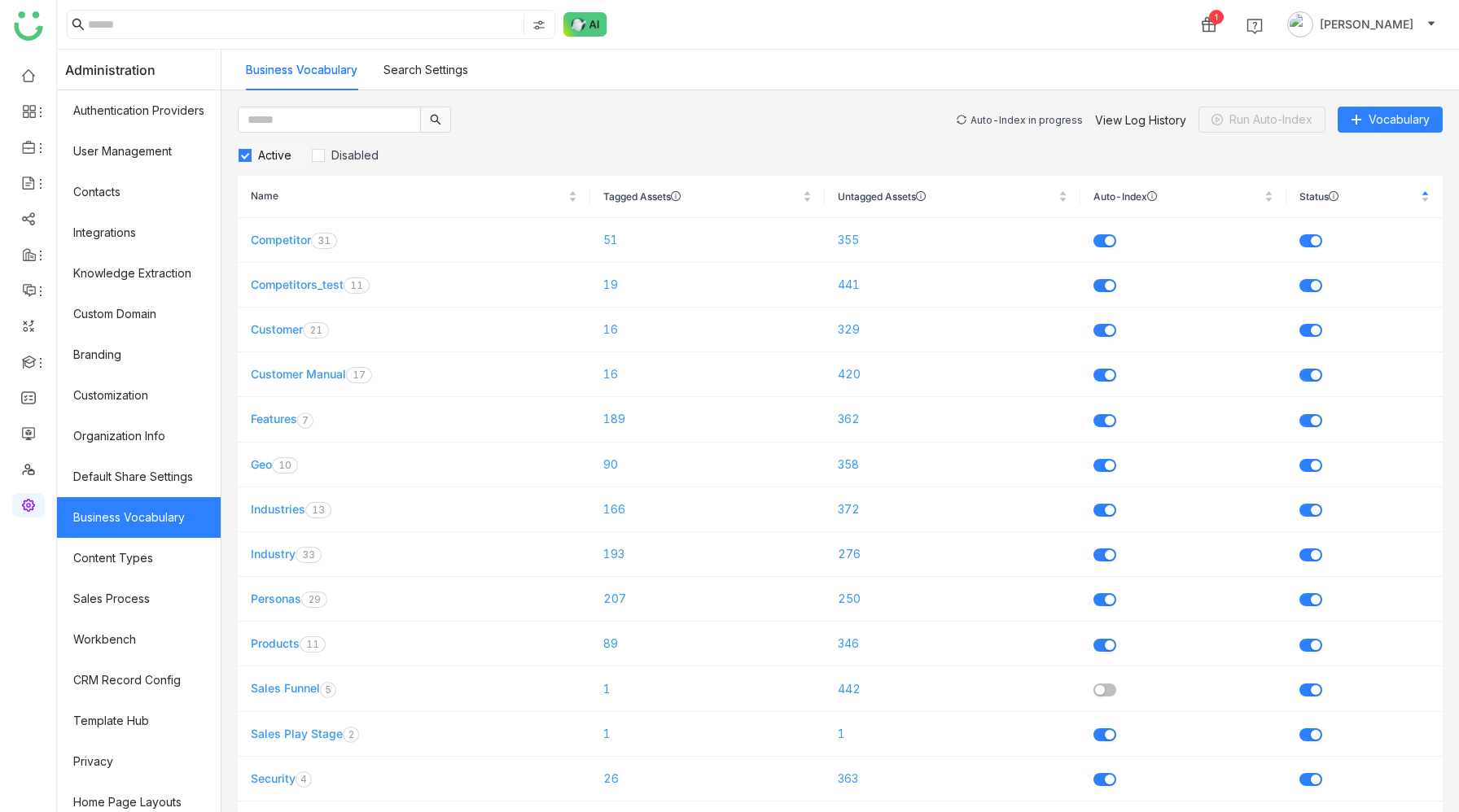
click at [1007, 119] on div "Auto-Index in progress" at bounding box center [1027, 119] width 113 height 13
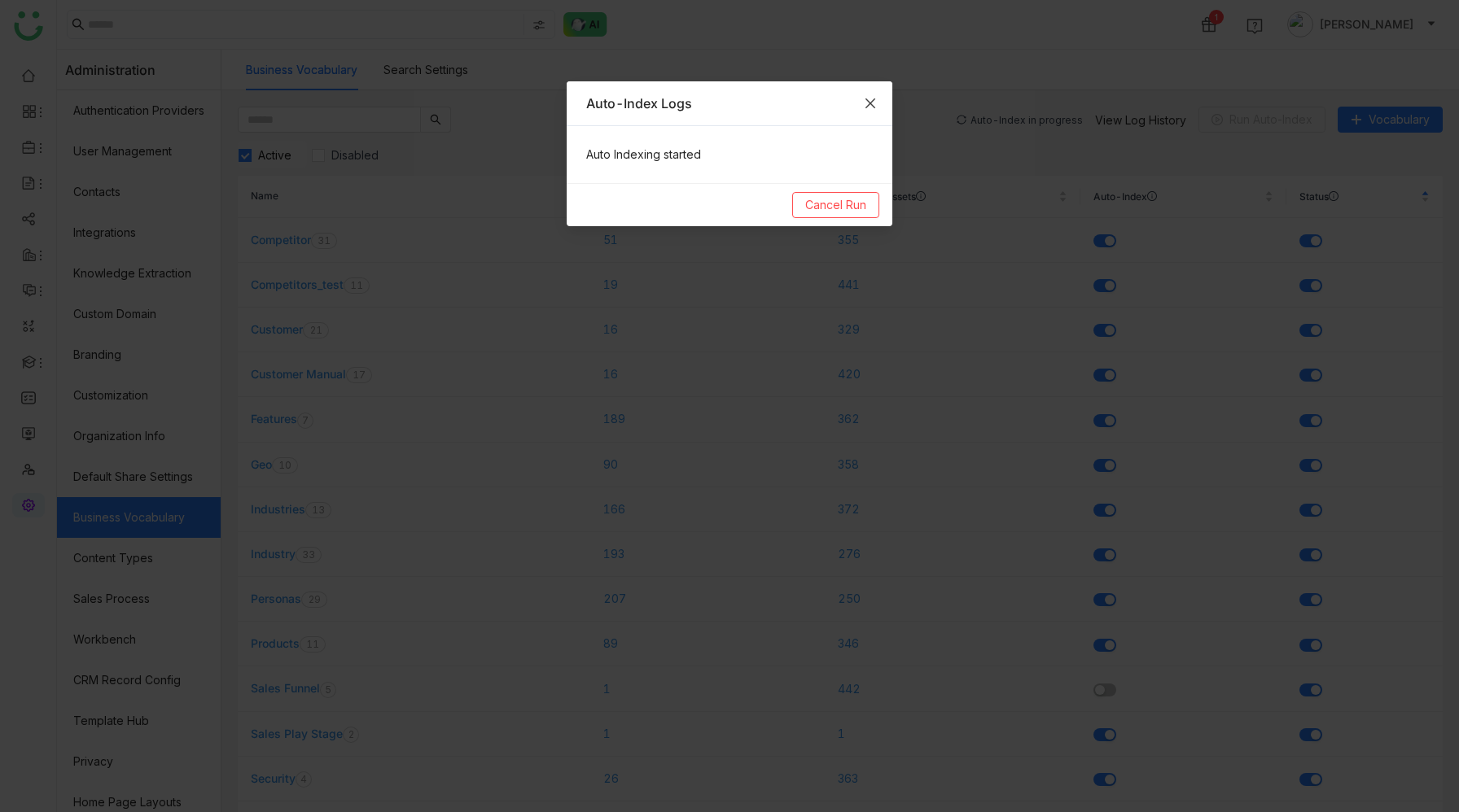
click at [874, 100] on icon "Close" at bounding box center [869, 103] width 13 height 13
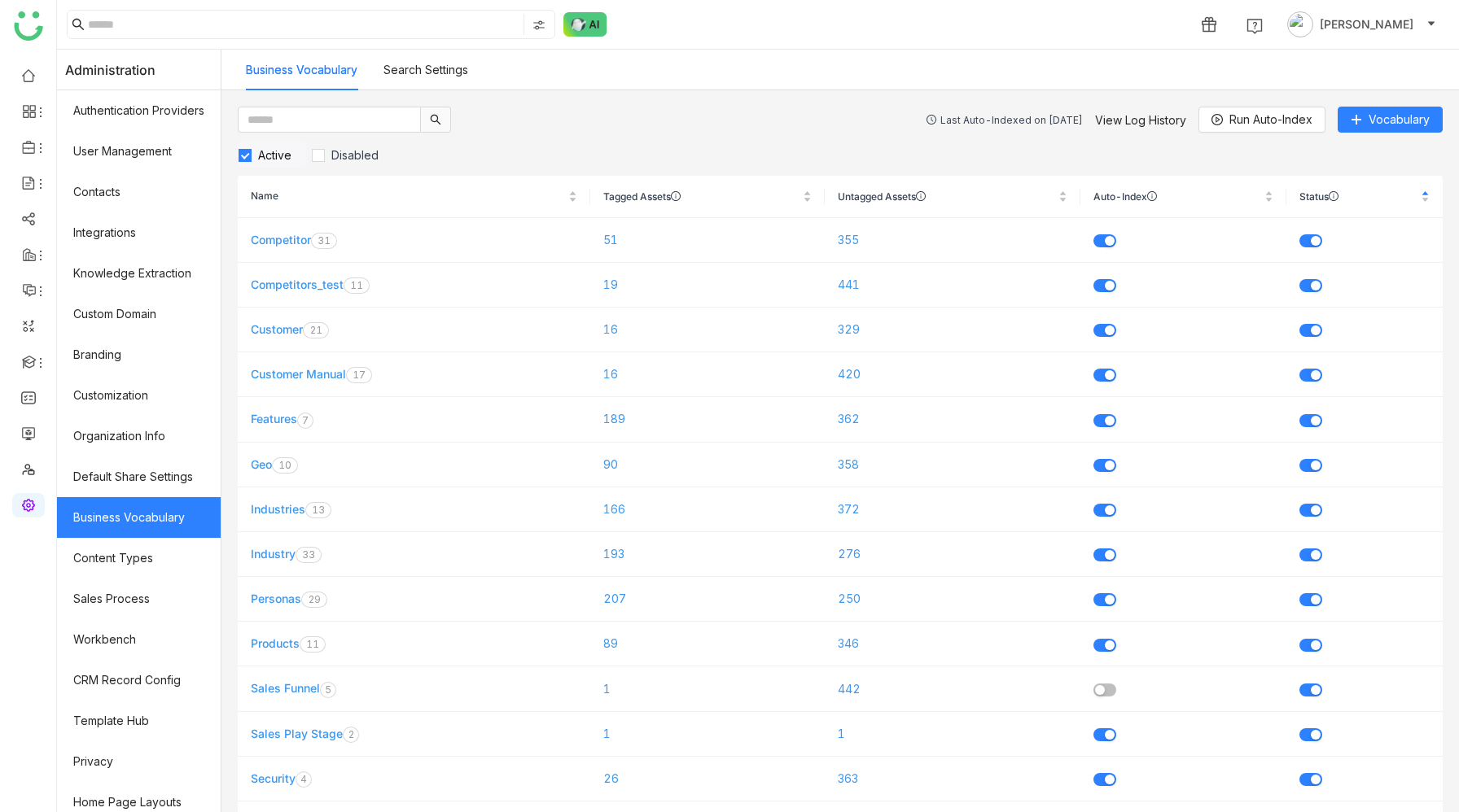
click at [985, 119] on div "Last Auto-Indexed on [DATE]" at bounding box center [1011, 119] width 143 height 13
click at [1121, 118] on link "View Log History" at bounding box center [1140, 119] width 91 height 14
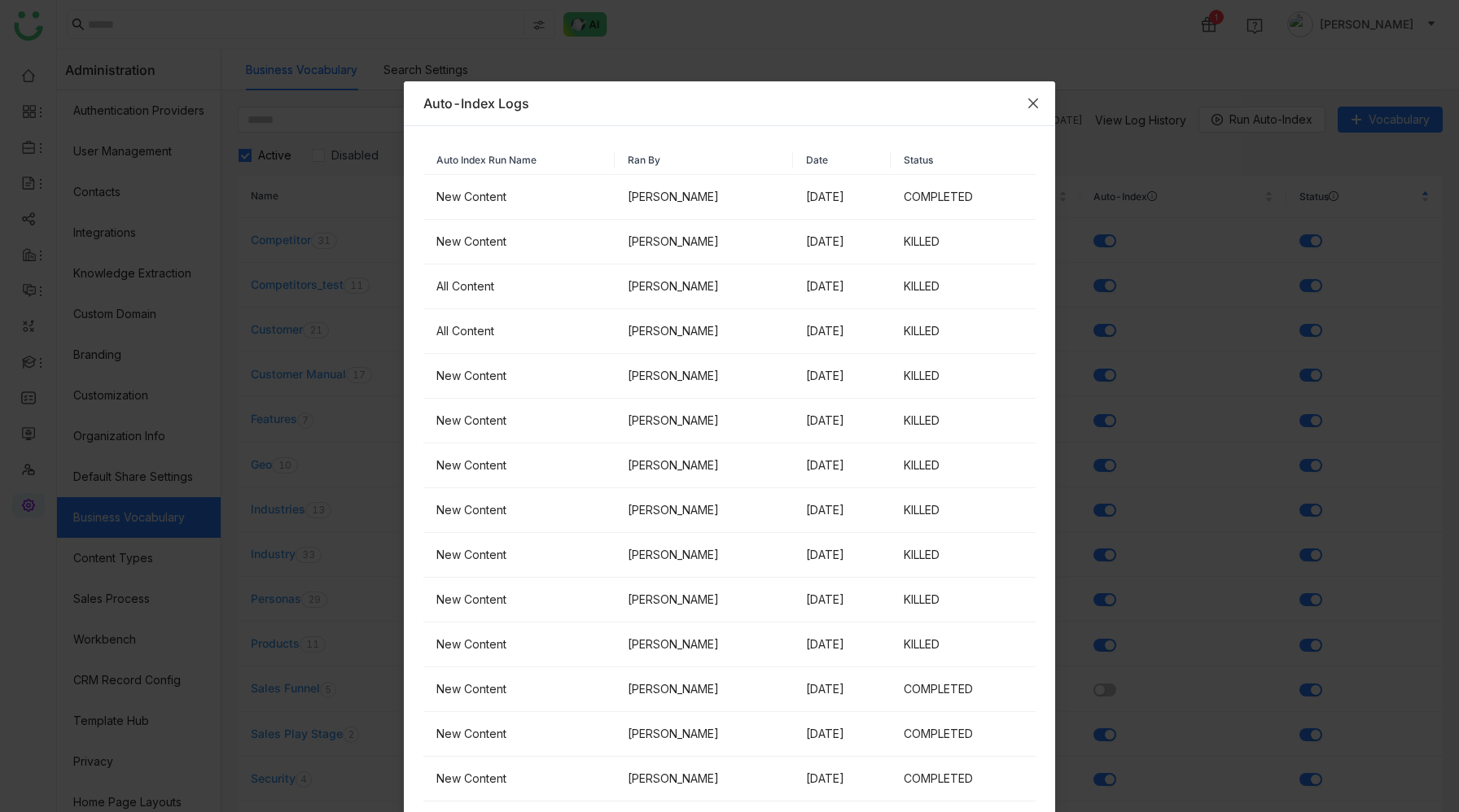
click at [1031, 98] on icon "Close" at bounding box center [1033, 103] width 13 height 13
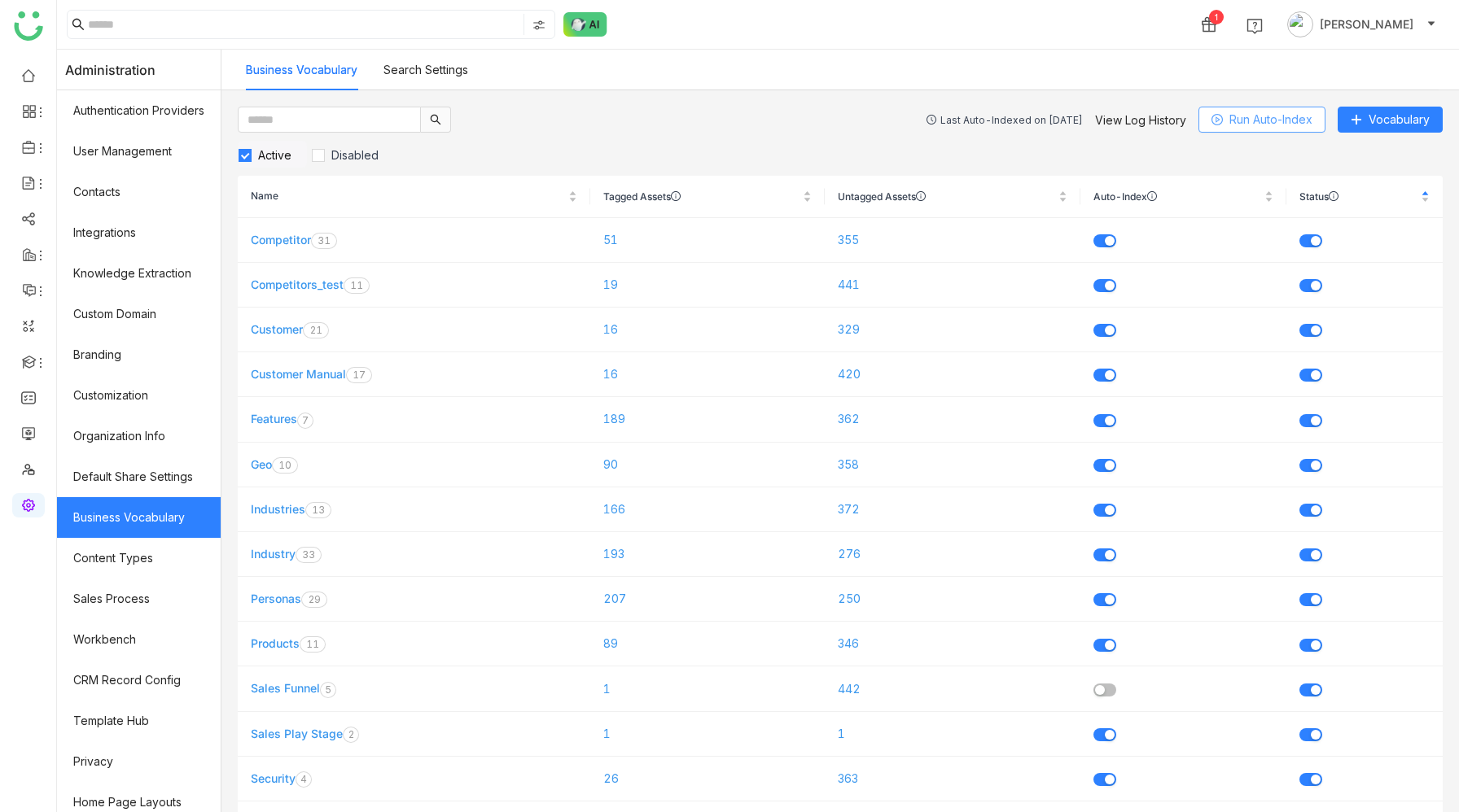
click at [1230, 118] on span "Run Auto-Index" at bounding box center [1271, 119] width 83 height 17
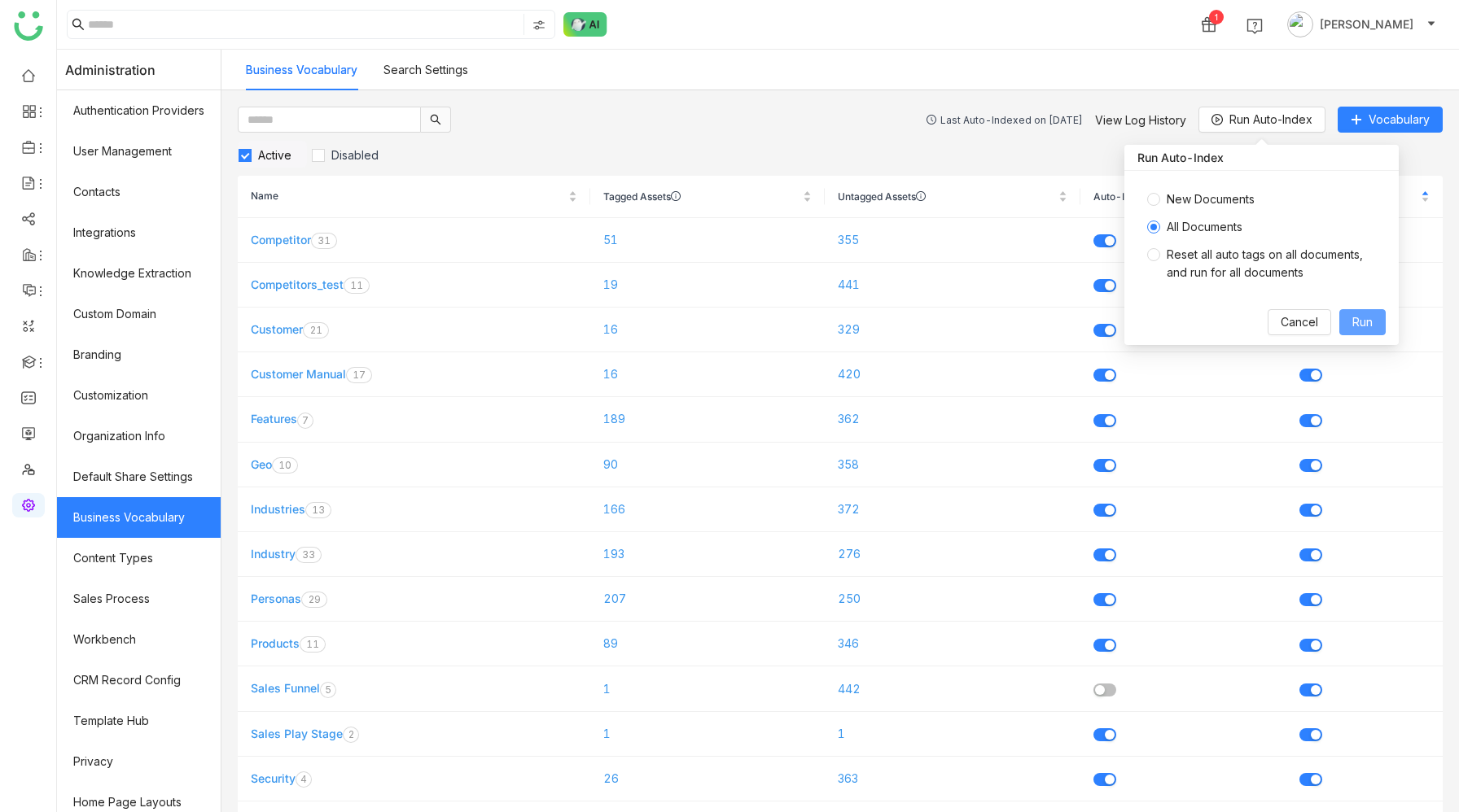
click at [1366, 320] on span "Run" at bounding box center [1362, 322] width 20 height 17
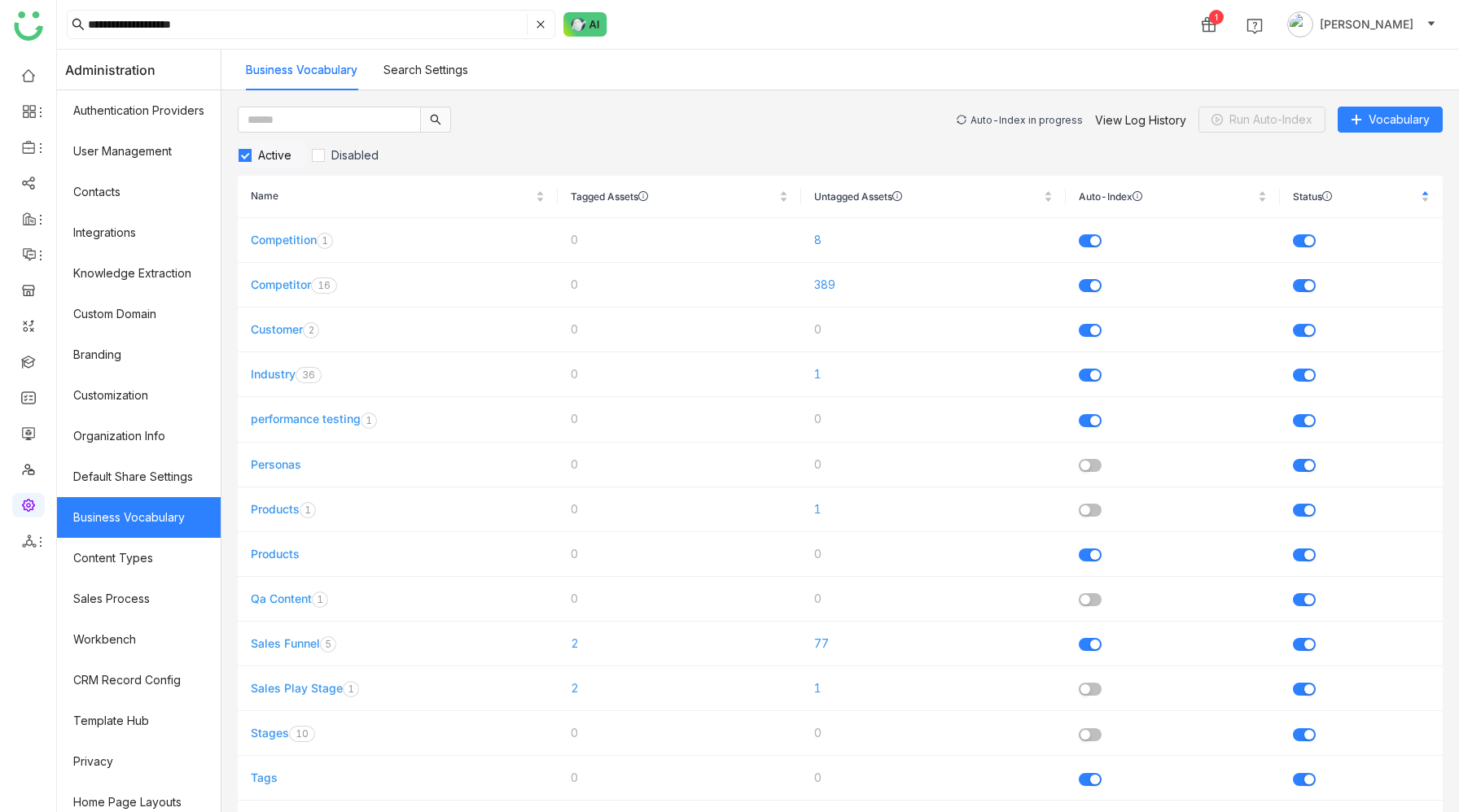
click at [1015, 117] on div "Auto-Index in progress" at bounding box center [1027, 119] width 113 height 13
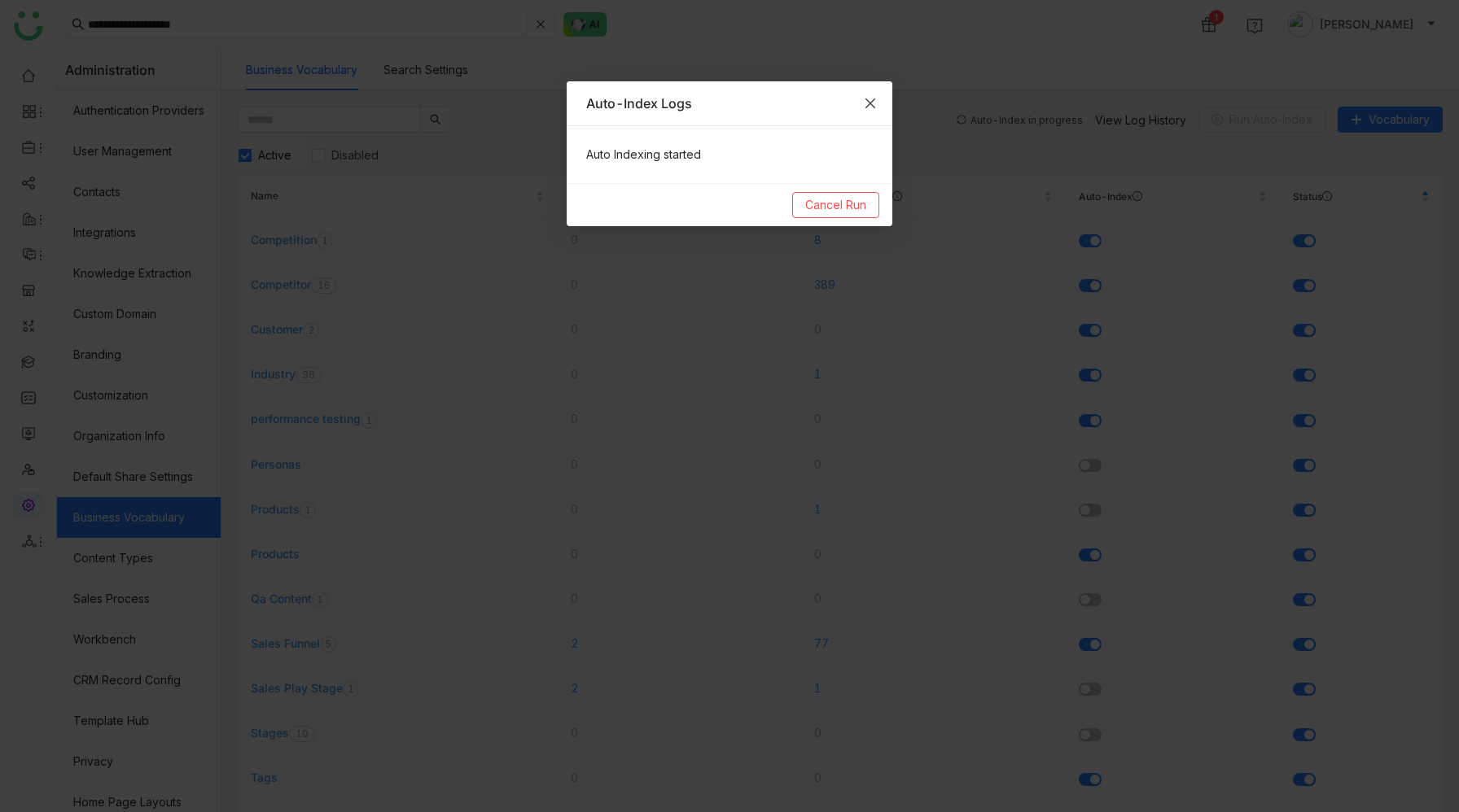
click at [871, 103] on icon "Close" at bounding box center [870, 103] width 10 height 10
